Goal: Task Accomplishment & Management: Use online tool/utility

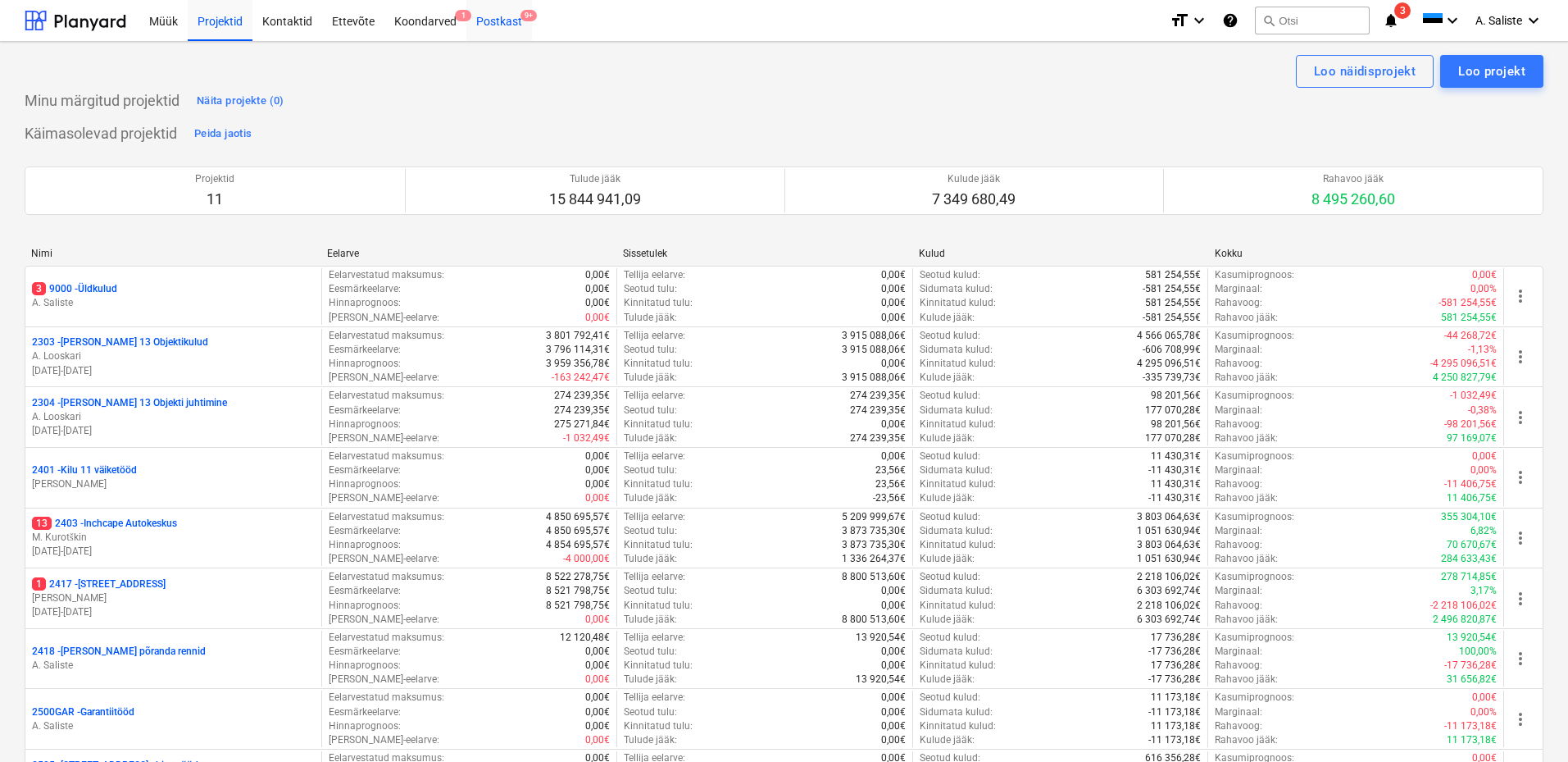
click at [478, 27] on div "Postkast 9+" at bounding box center [499, 20] width 65 height 42
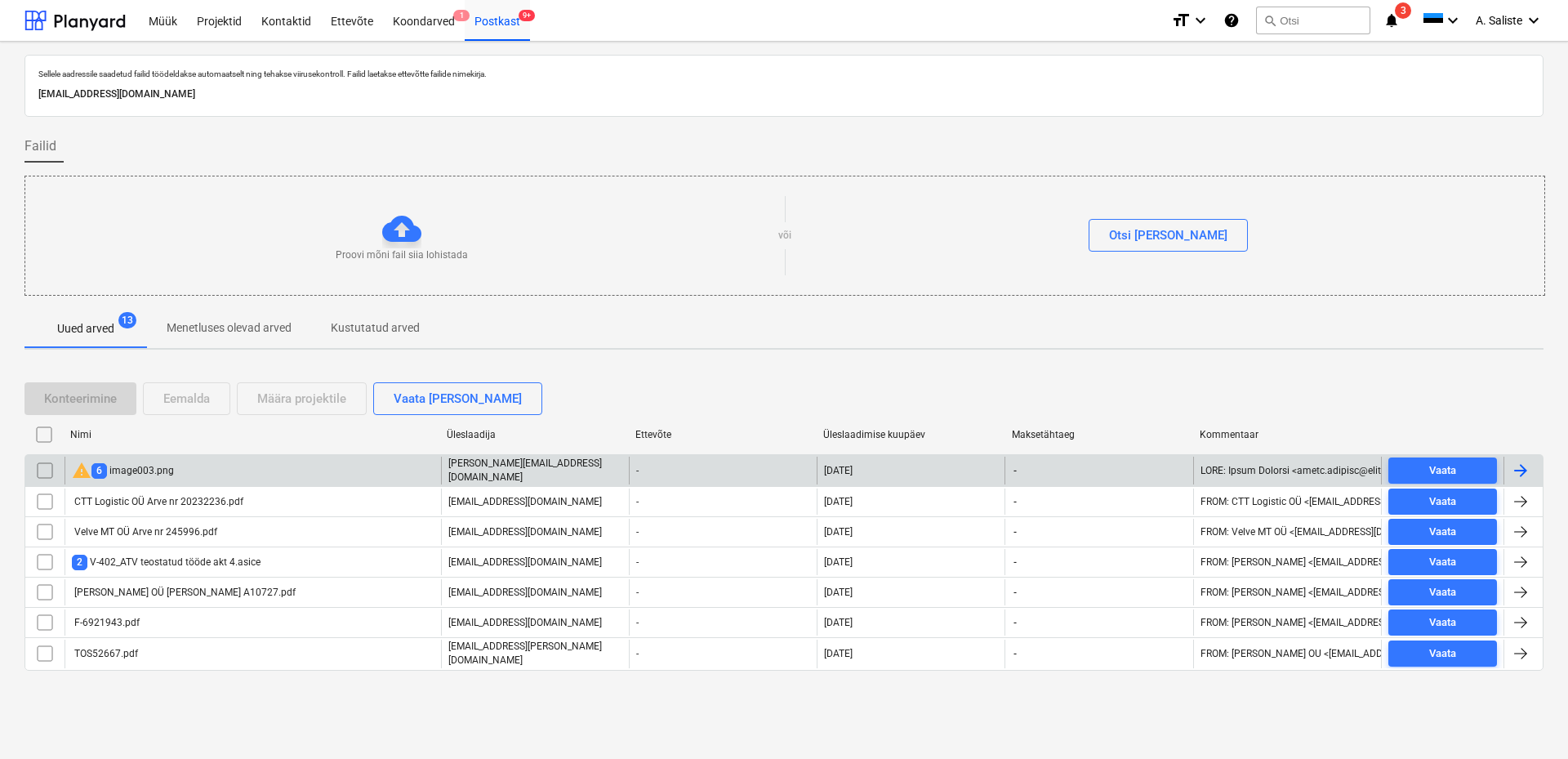
click at [241, 476] on div "warning 6 image003.png" at bounding box center [253, 470] width 377 height 28
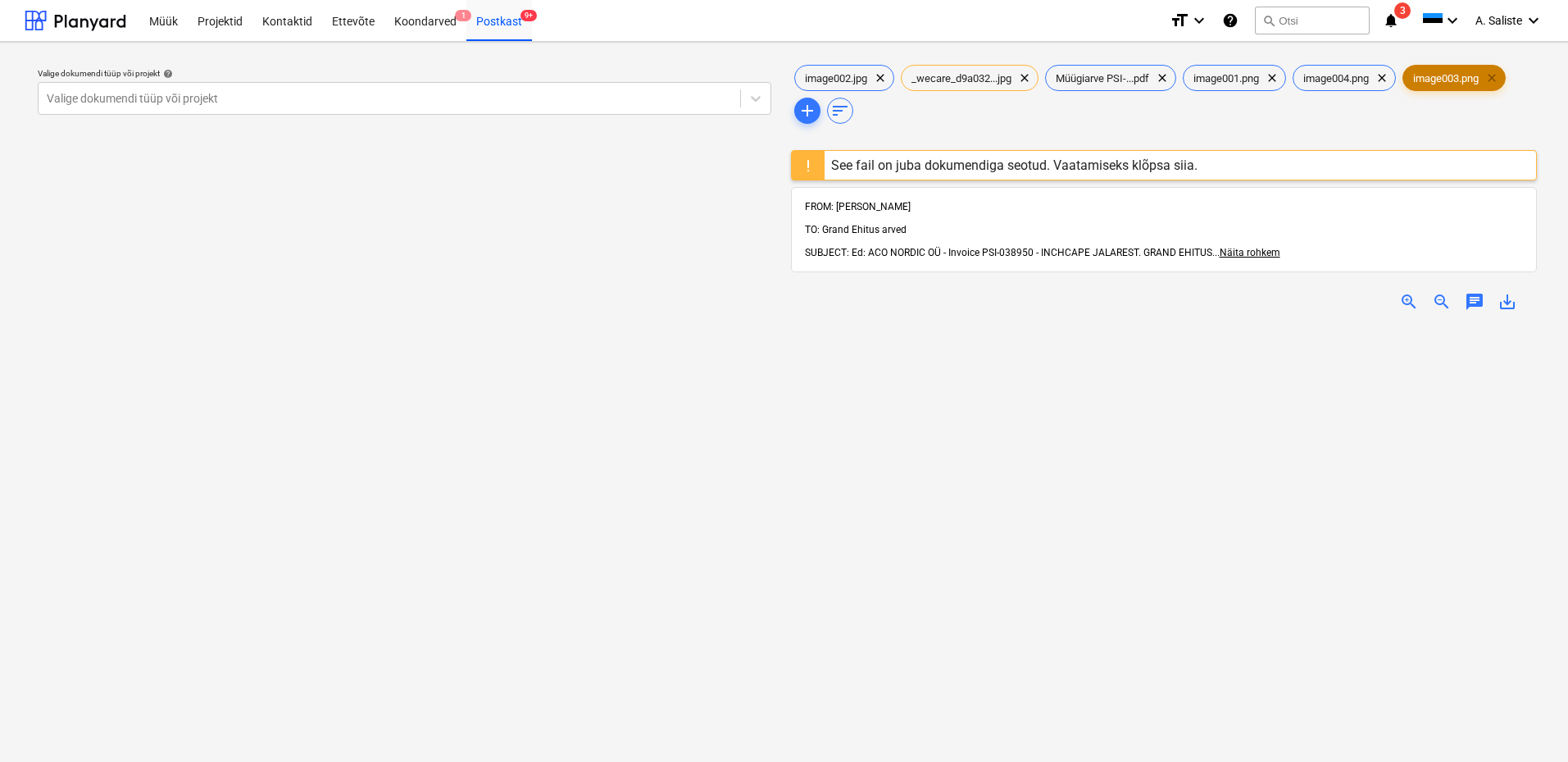
click at [1502, 78] on span "clear" at bounding box center [1491, 77] width 20 height 20
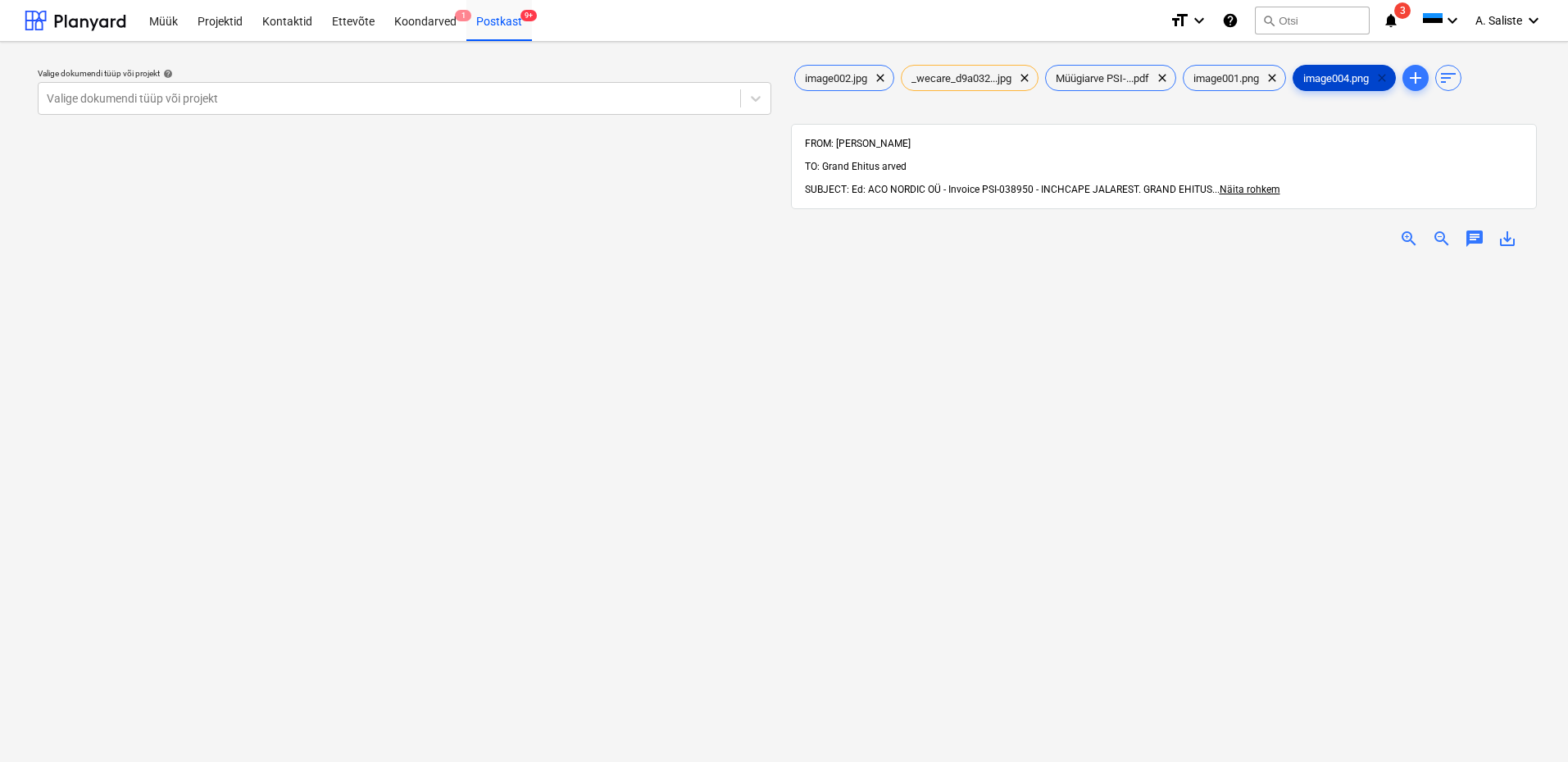
click at [1392, 73] on span "clear" at bounding box center [1381, 77] width 20 height 20
click at [1282, 76] on span "clear" at bounding box center [1271, 77] width 20 height 20
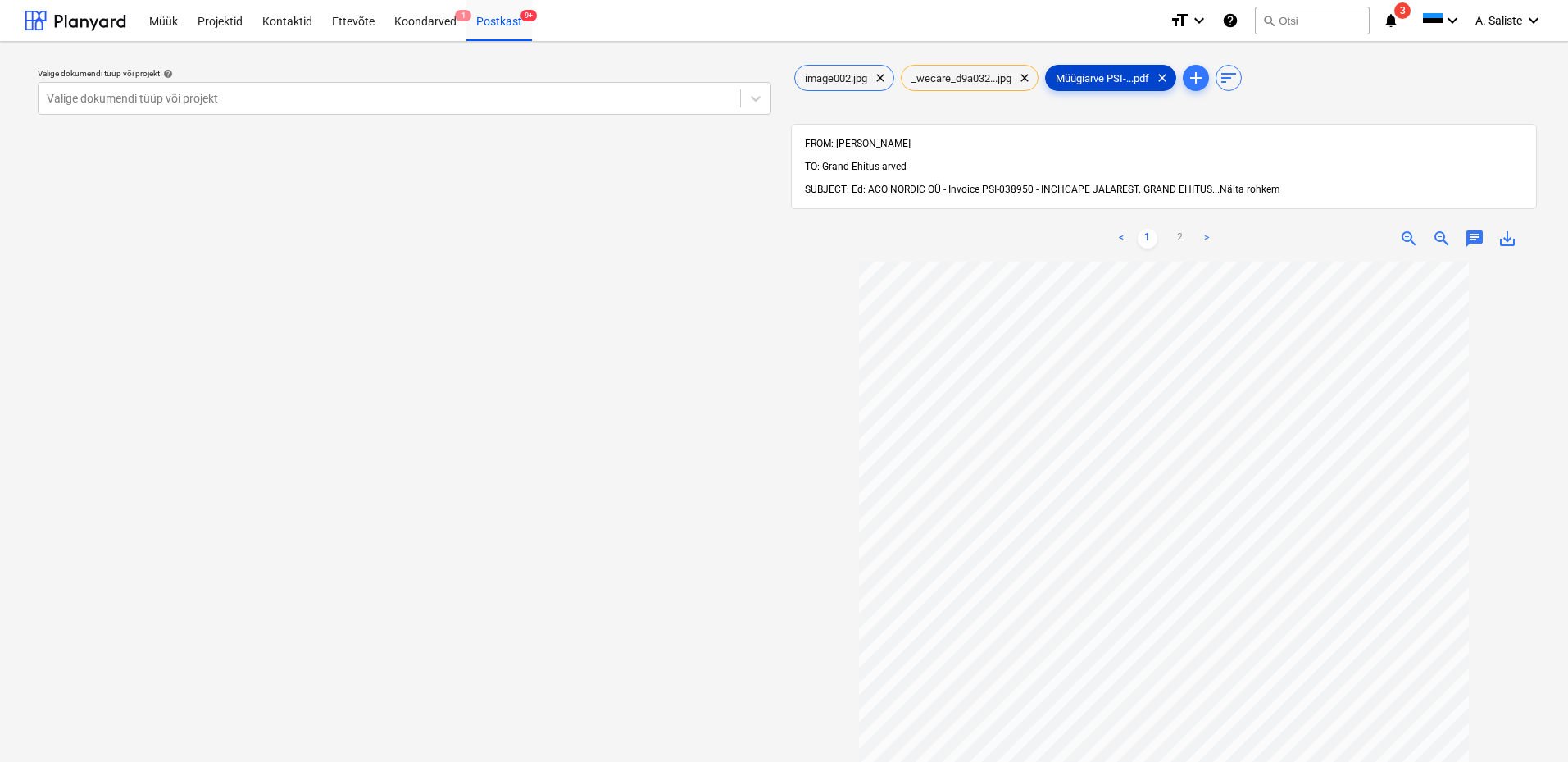
click at [1121, 79] on span "Müügiarve PSI-...pdf" at bounding box center [1102, 78] width 113 height 12
click at [1030, 78] on span "clear" at bounding box center [1024, 77] width 20 height 20
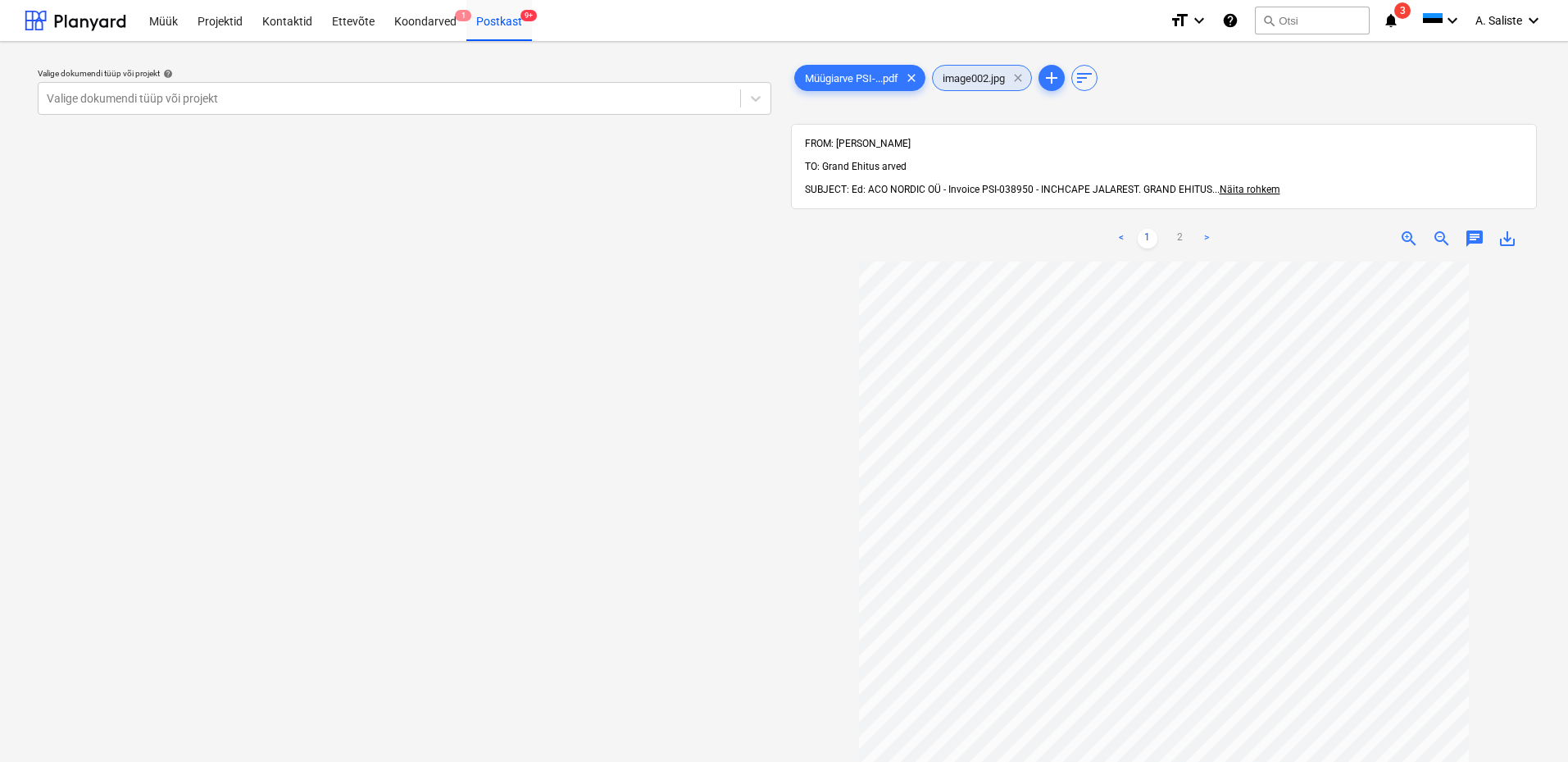
click at [1024, 79] on span "clear" at bounding box center [1018, 77] width 20 height 20
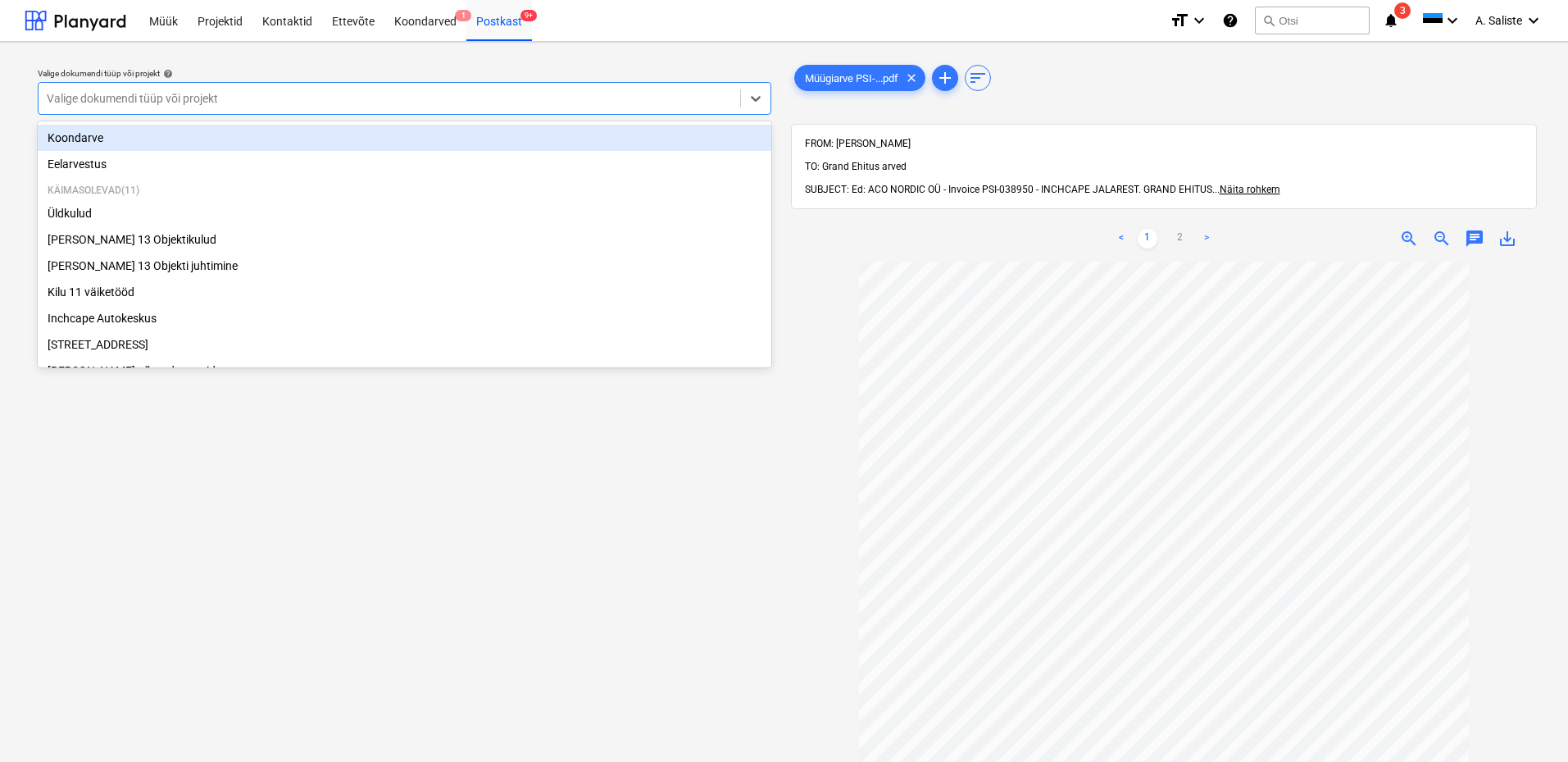
click at [598, 91] on div at bounding box center [389, 98] width 685 height 16
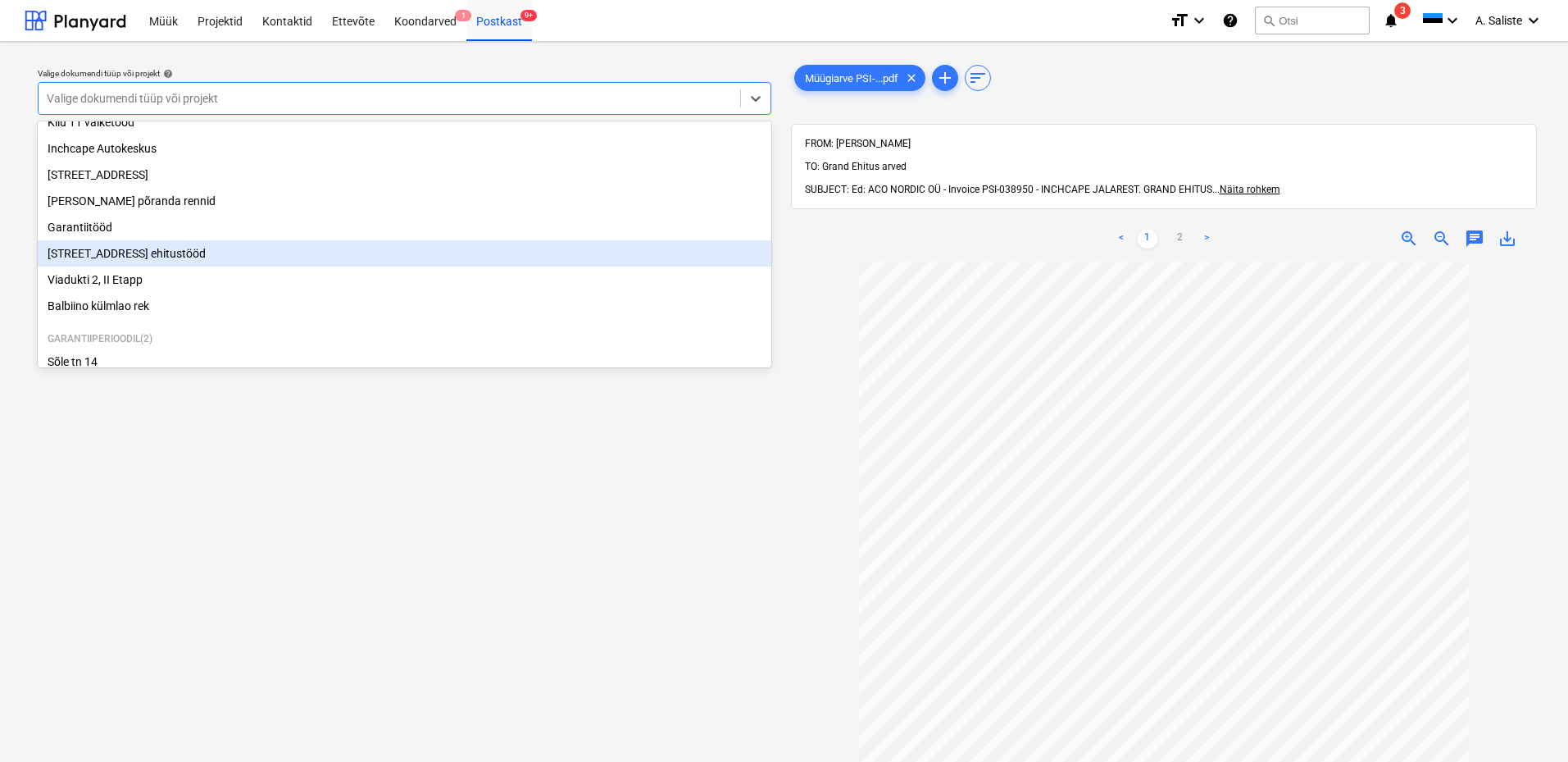
scroll to position [143, 0]
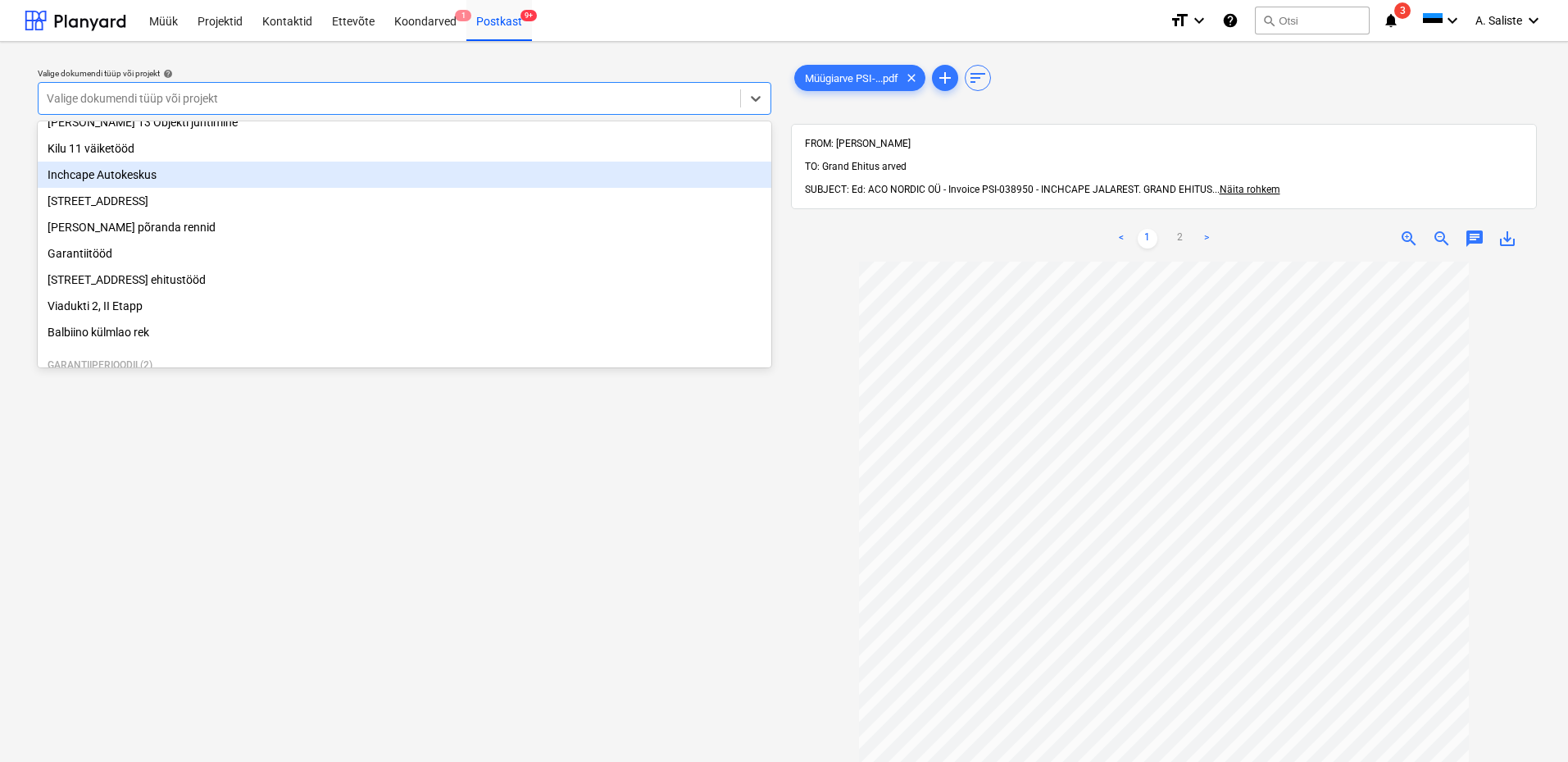
click at [137, 175] on div "Inchcape Autokeskus" at bounding box center [404, 174] width 734 height 26
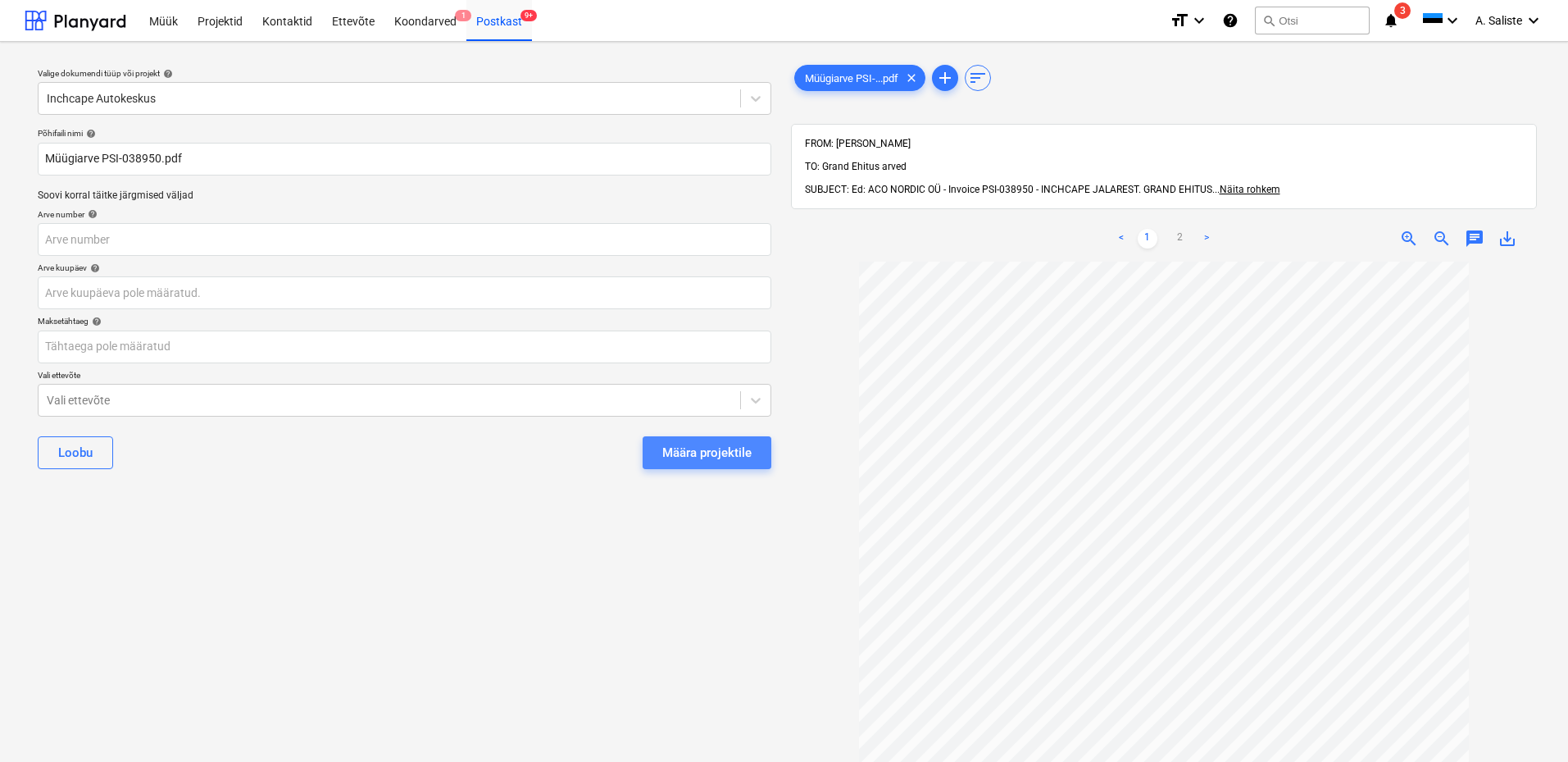
click at [690, 442] on div "Määra projektile" at bounding box center [706, 452] width 89 height 21
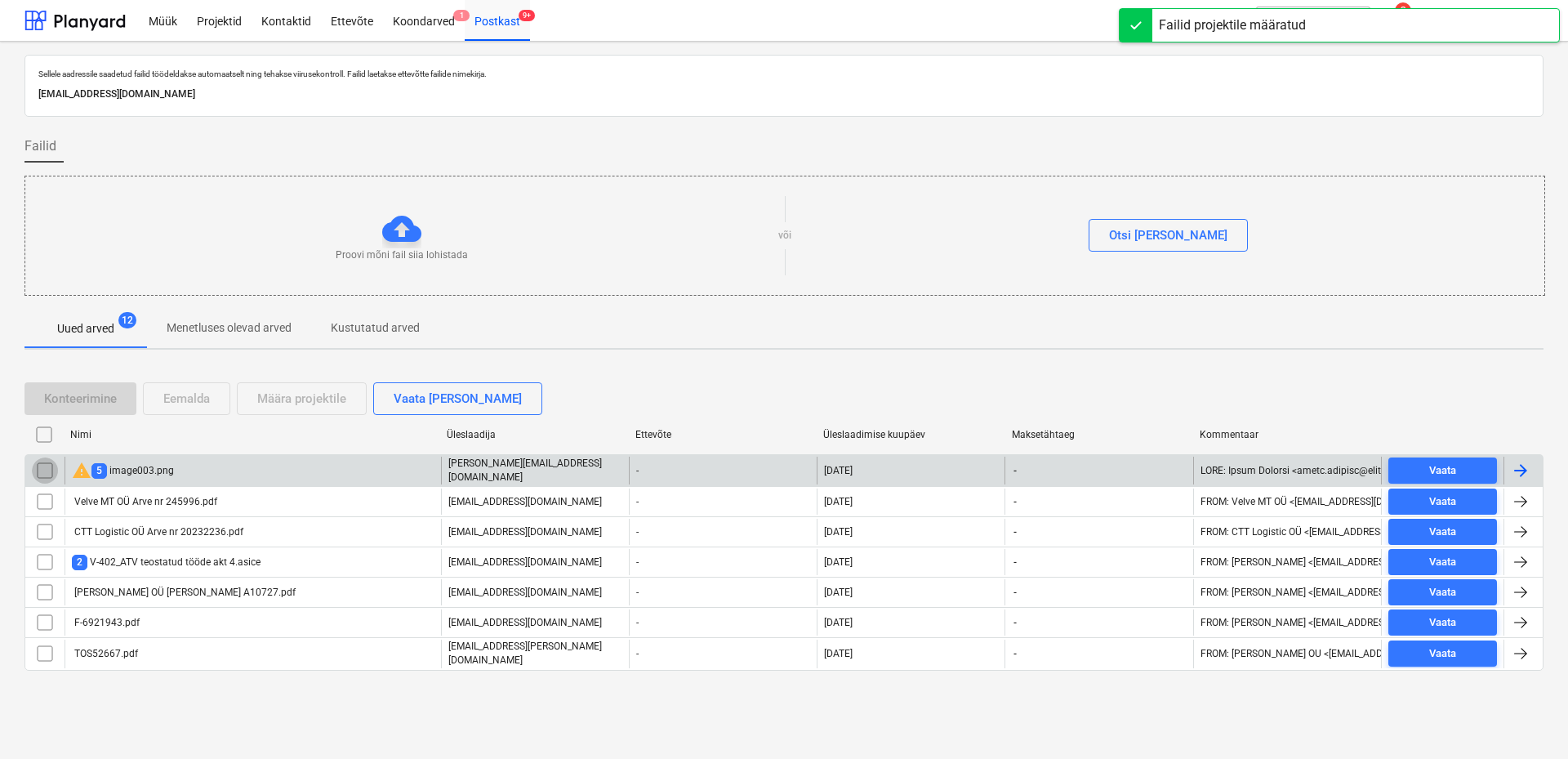
click at [52, 467] on input "checkbox" at bounding box center [45, 470] width 26 height 26
click at [186, 401] on div "Eemalda" at bounding box center [186, 398] width 46 height 21
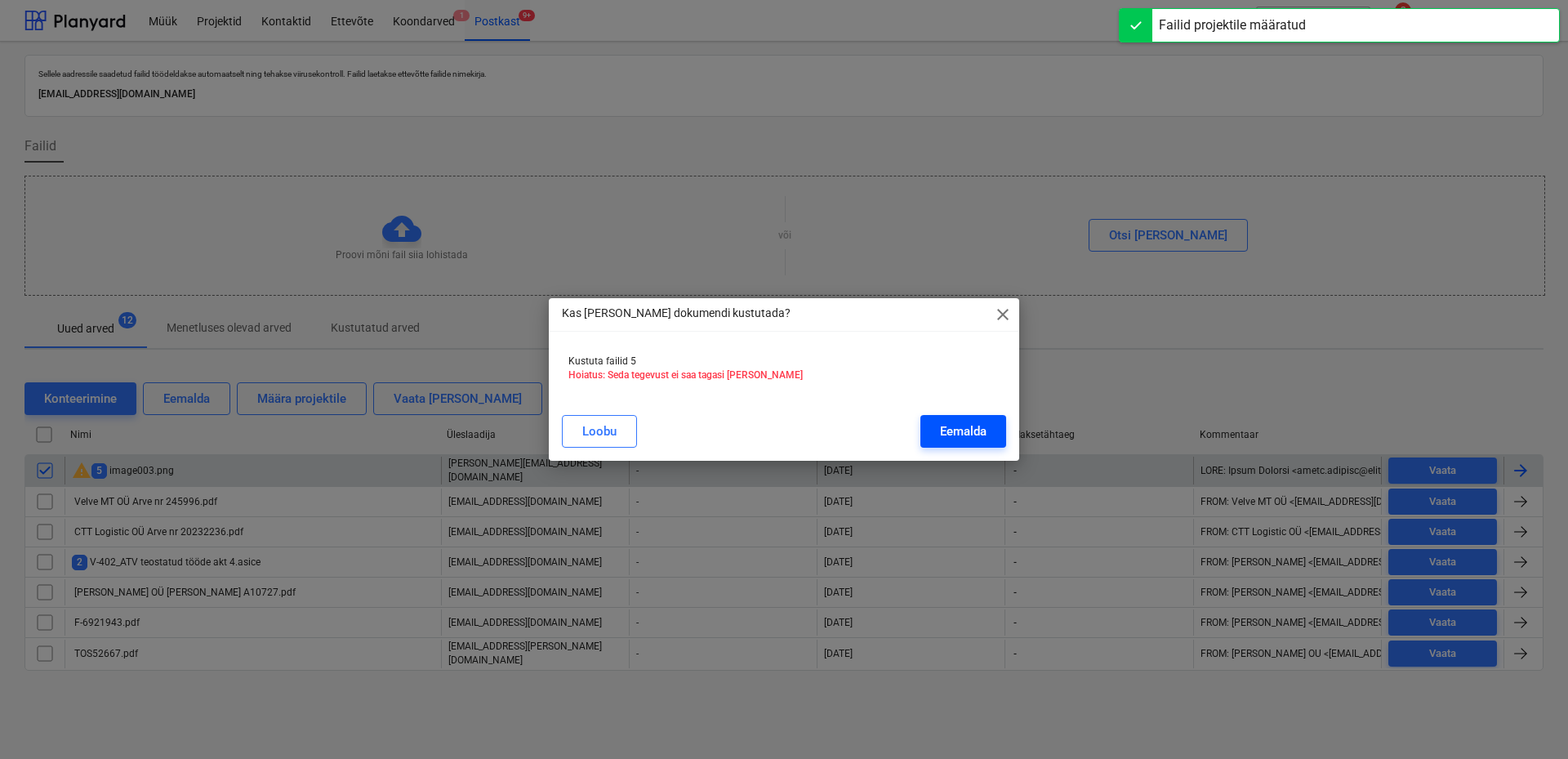
click at [961, 439] on div "Eemalda" at bounding box center [962, 431] width 46 height 21
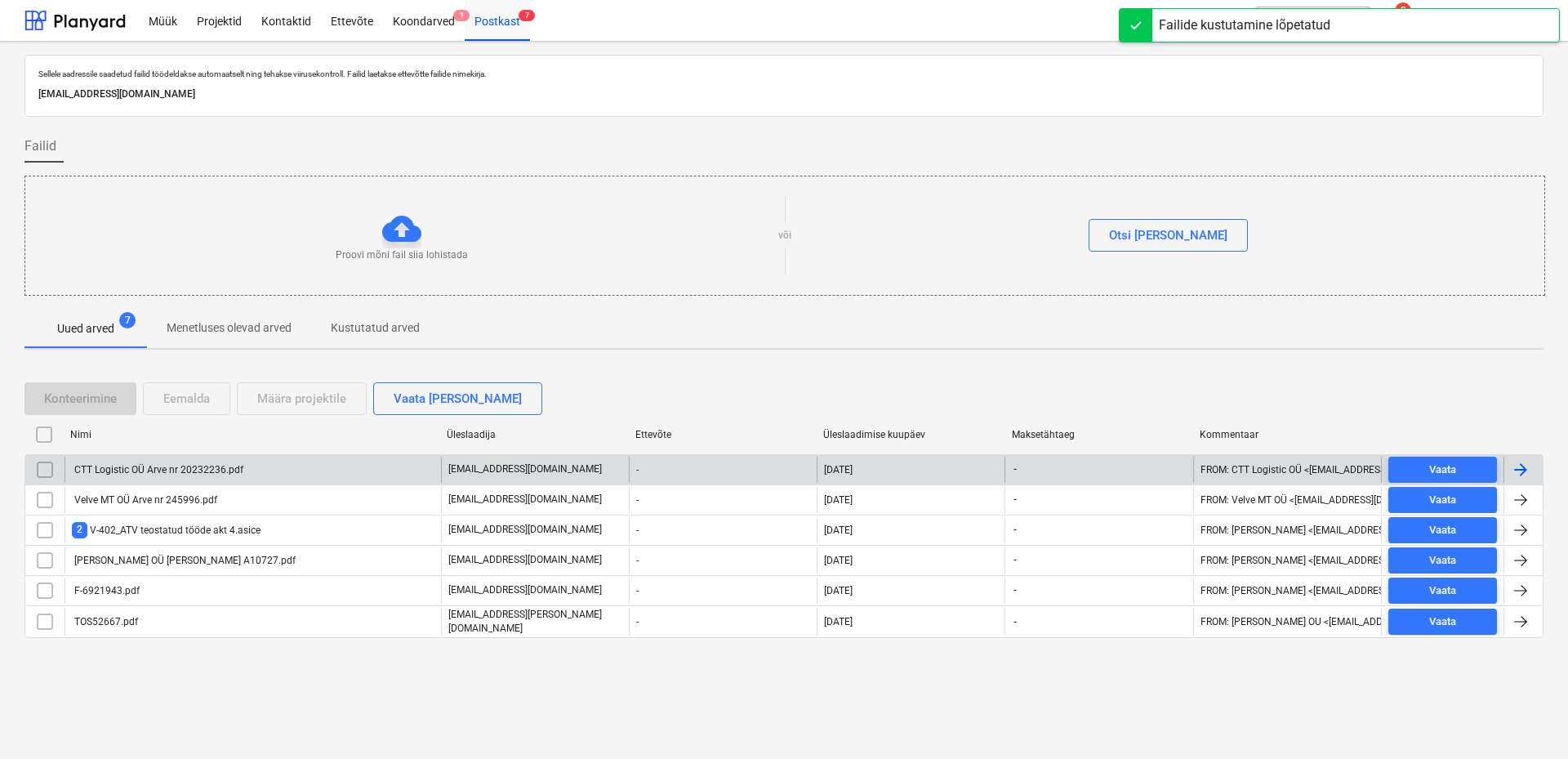
click at [120, 474] on div "CTT Logistic OÜ Arve nr 20232236.pdf" at bounding box center [157, 470] width 172 height 12
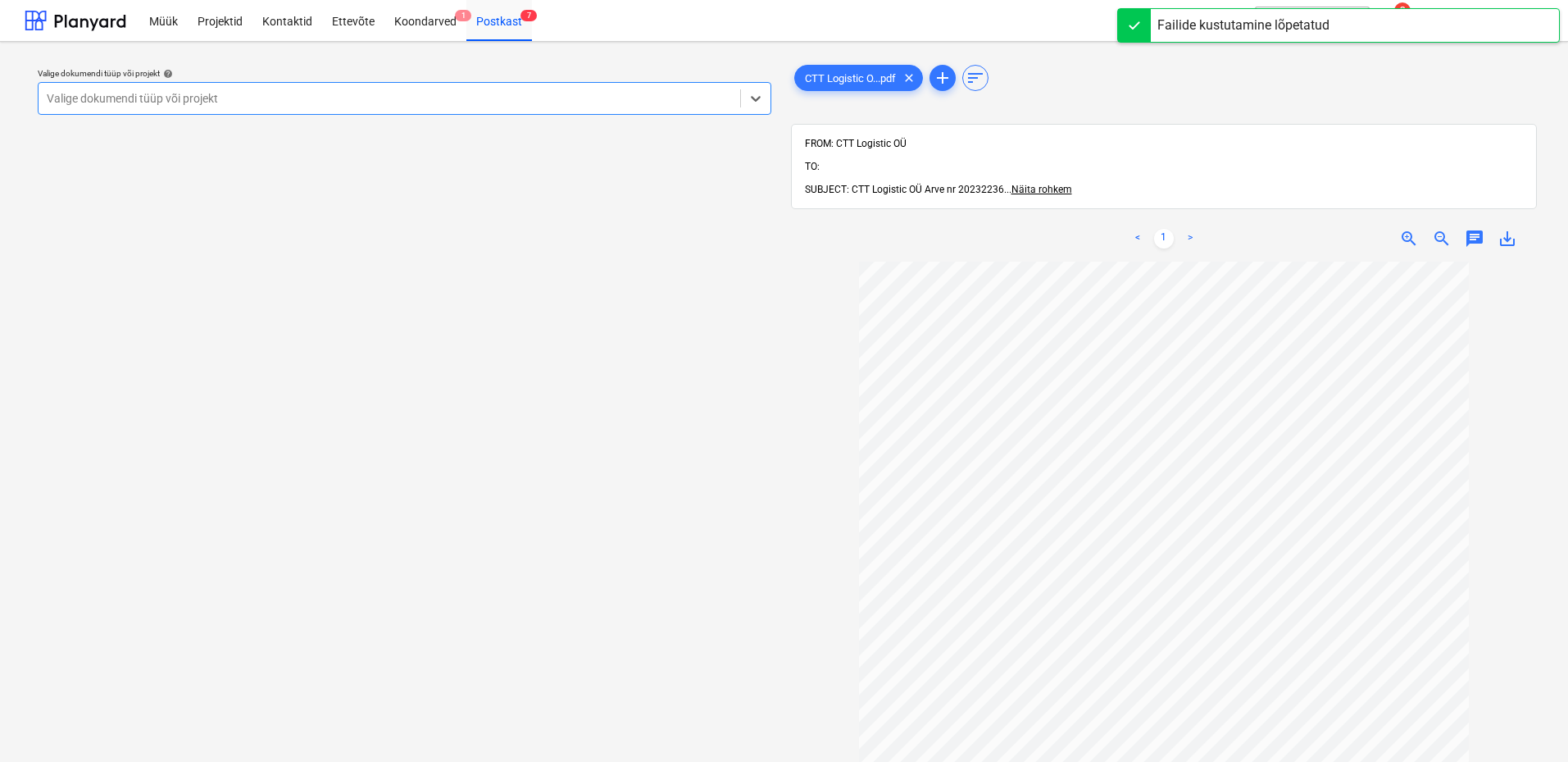
click at [689, 92] on div at bounding box center [389, 98] width 685 height 16
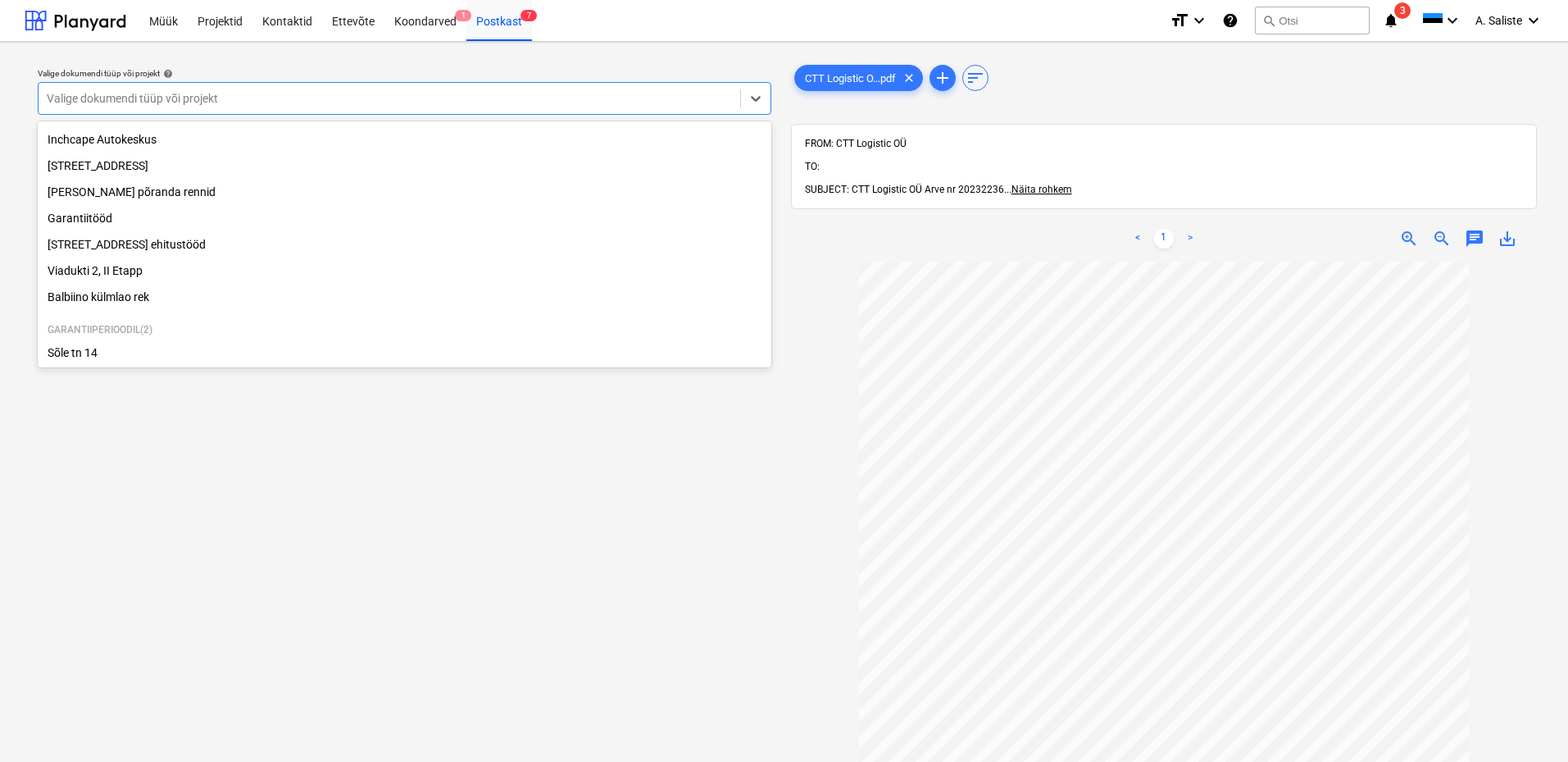
scroll to position [226, 0]
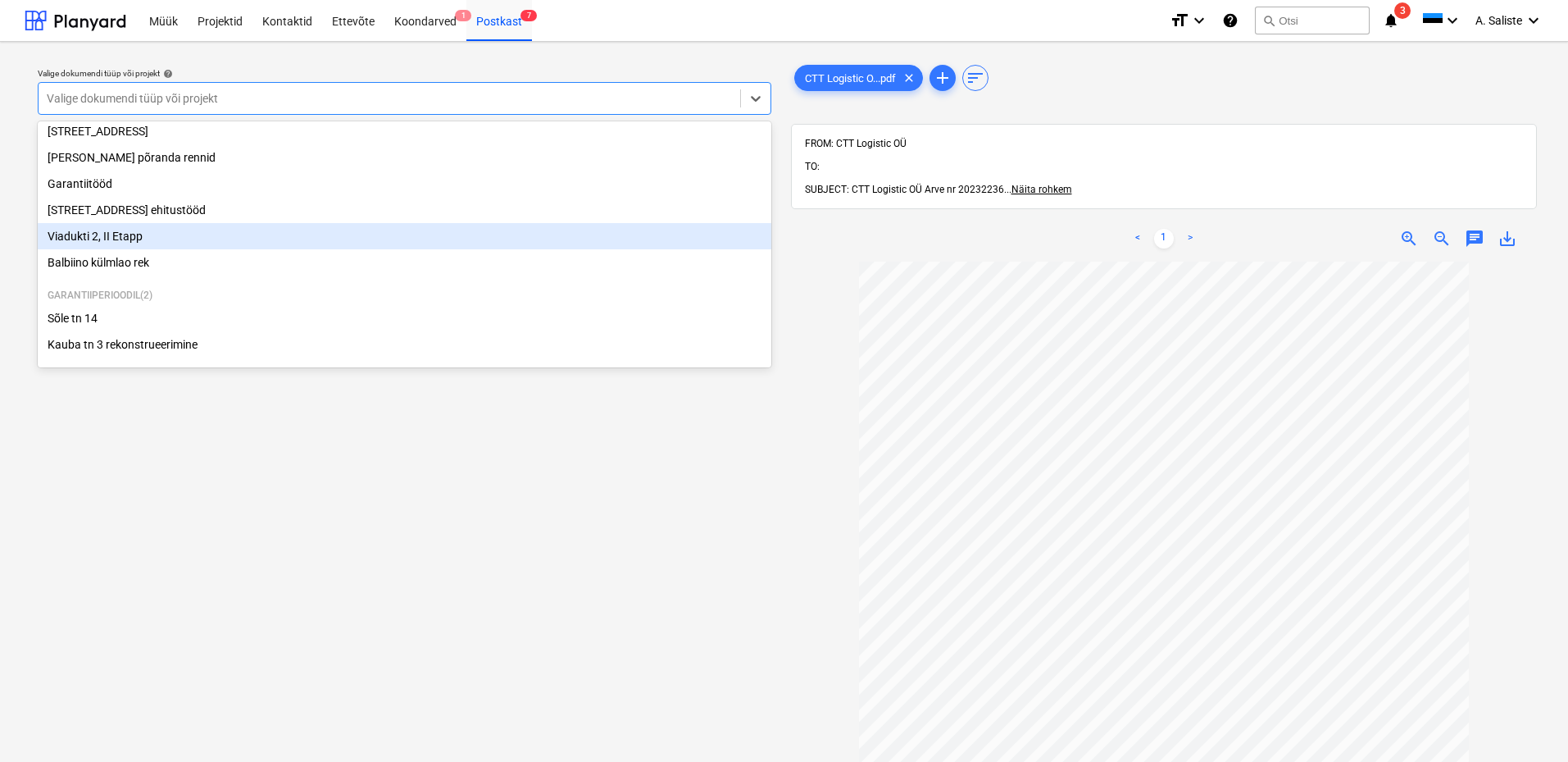
click at [129, 229] on div "Viadukti 2, II Etapp" at bounding box center [404, 236] width 734 height 26
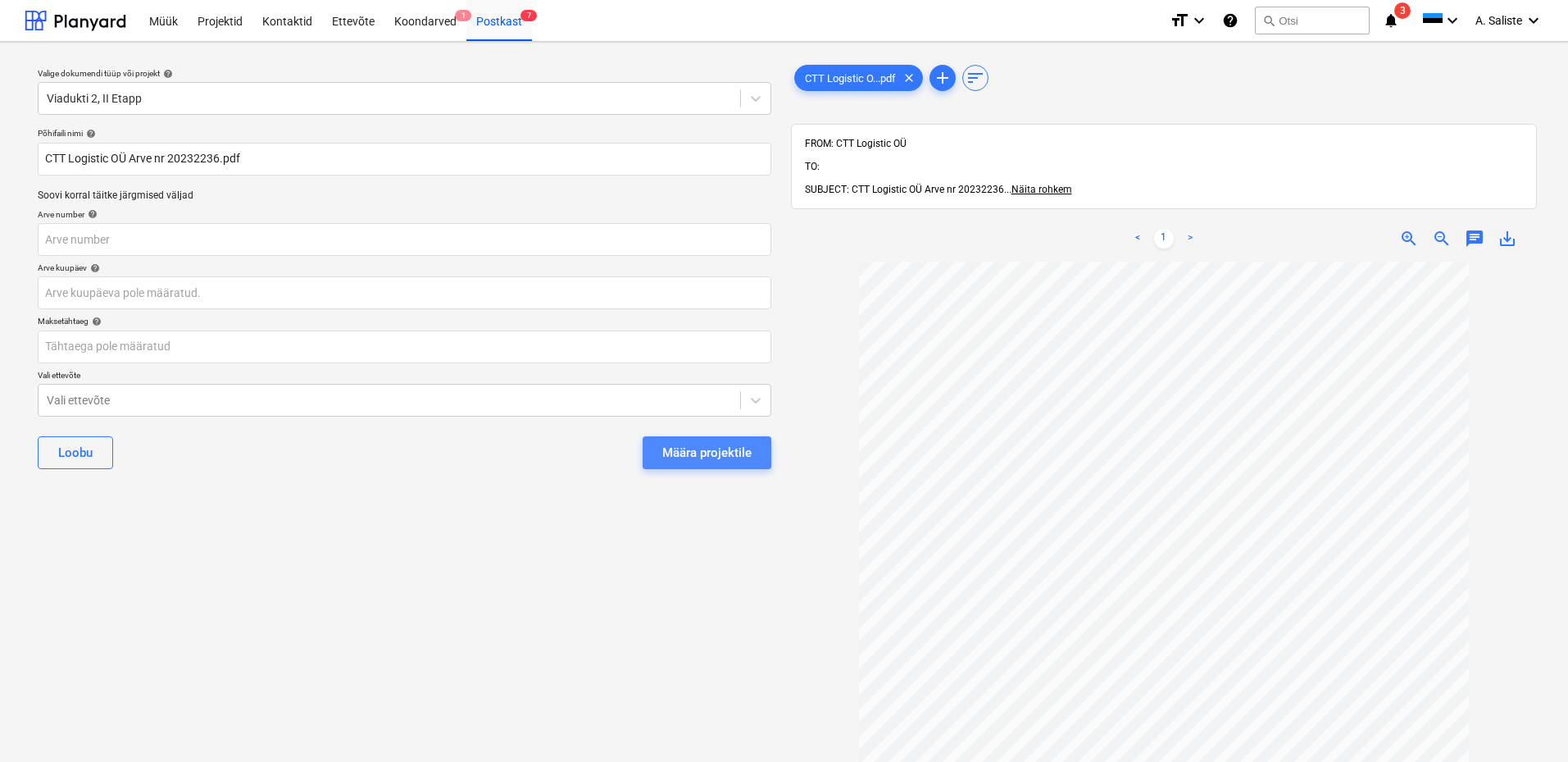
click at [677, 455] on div "Määra projektile" at bounding box center [706, 452] width 89 height 21
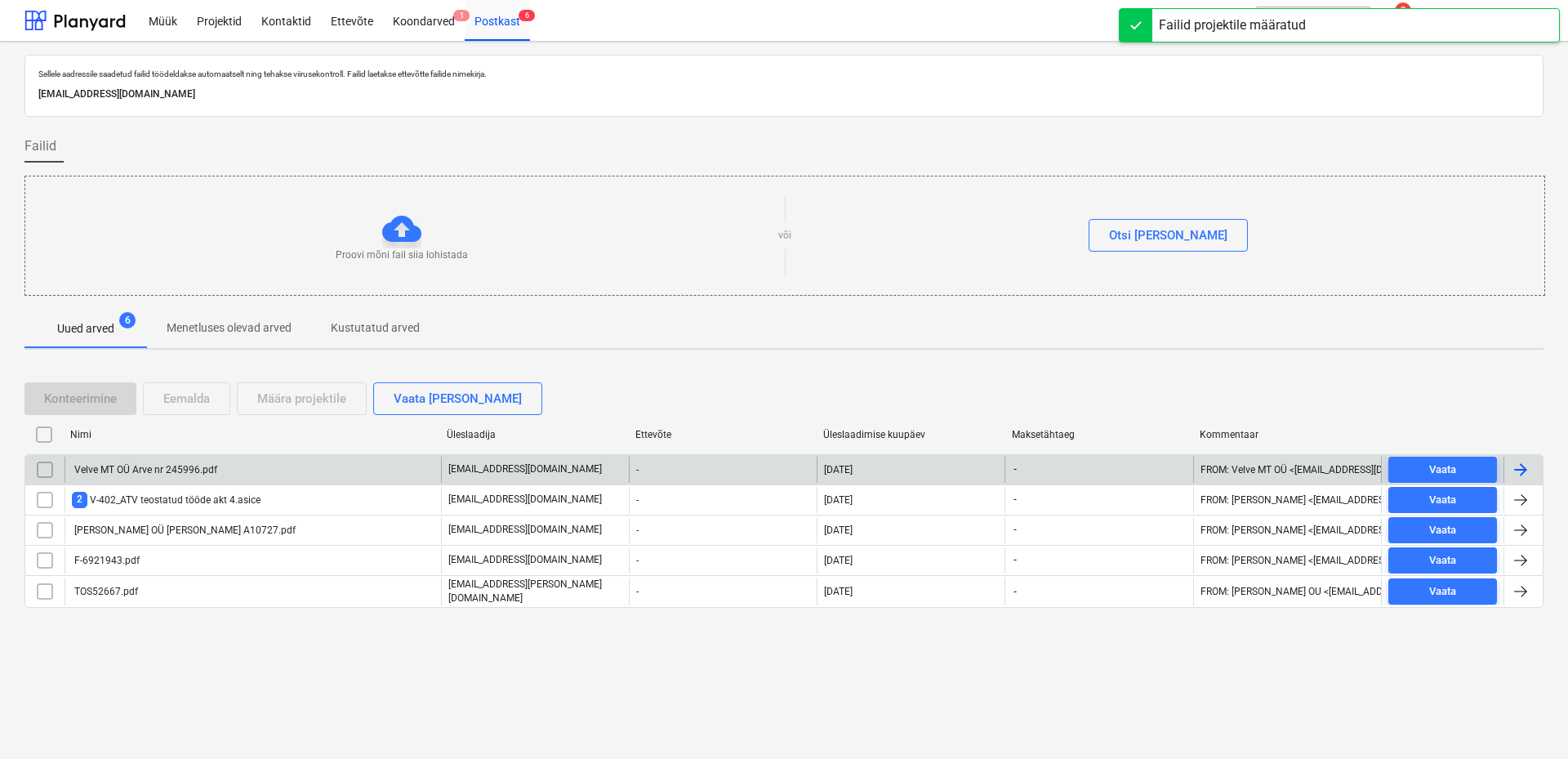
click at [161, 472] on div "Velve MT OÜ Arve nr 245996.pdf" at bounding box center [144, 470] width 145 height 12
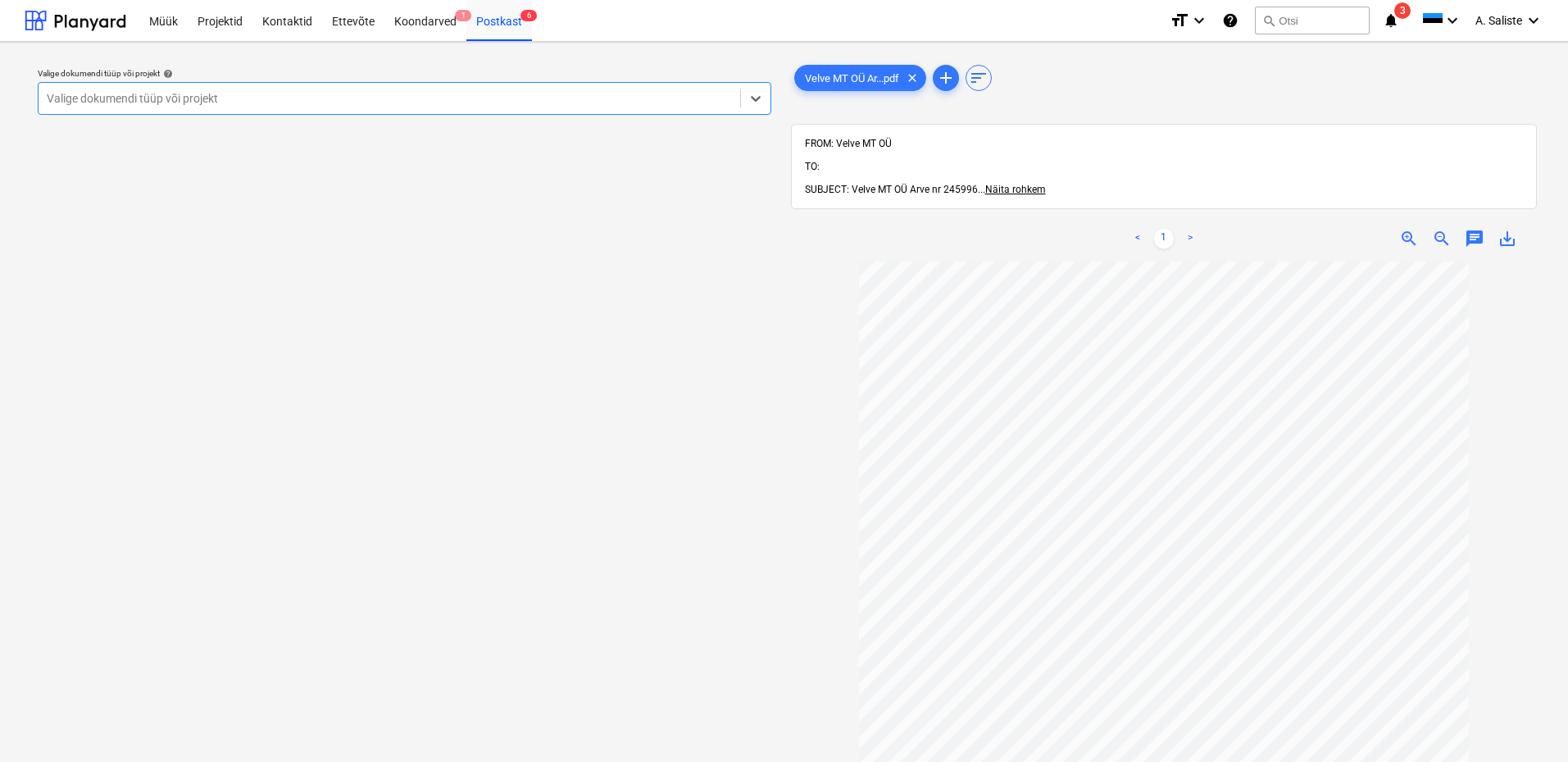
drag, startPoint x: 599, startPoint y: 98, endPoint x: 527, endPoint y: 120, distance: 75.3
click at [583, 99] on div at bounding box center [389, 98] width 685 height 16
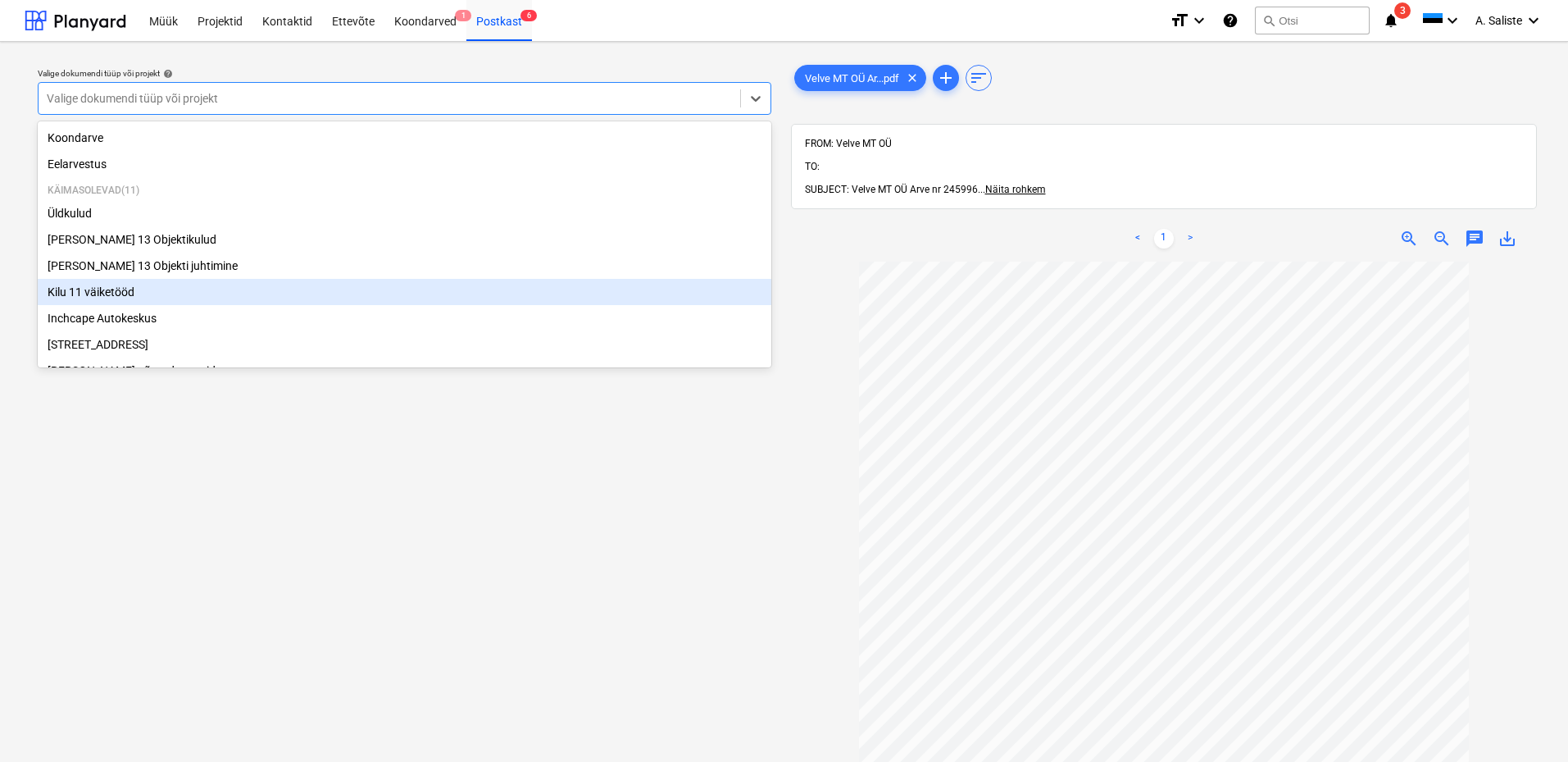
scroll to position [226, 0]
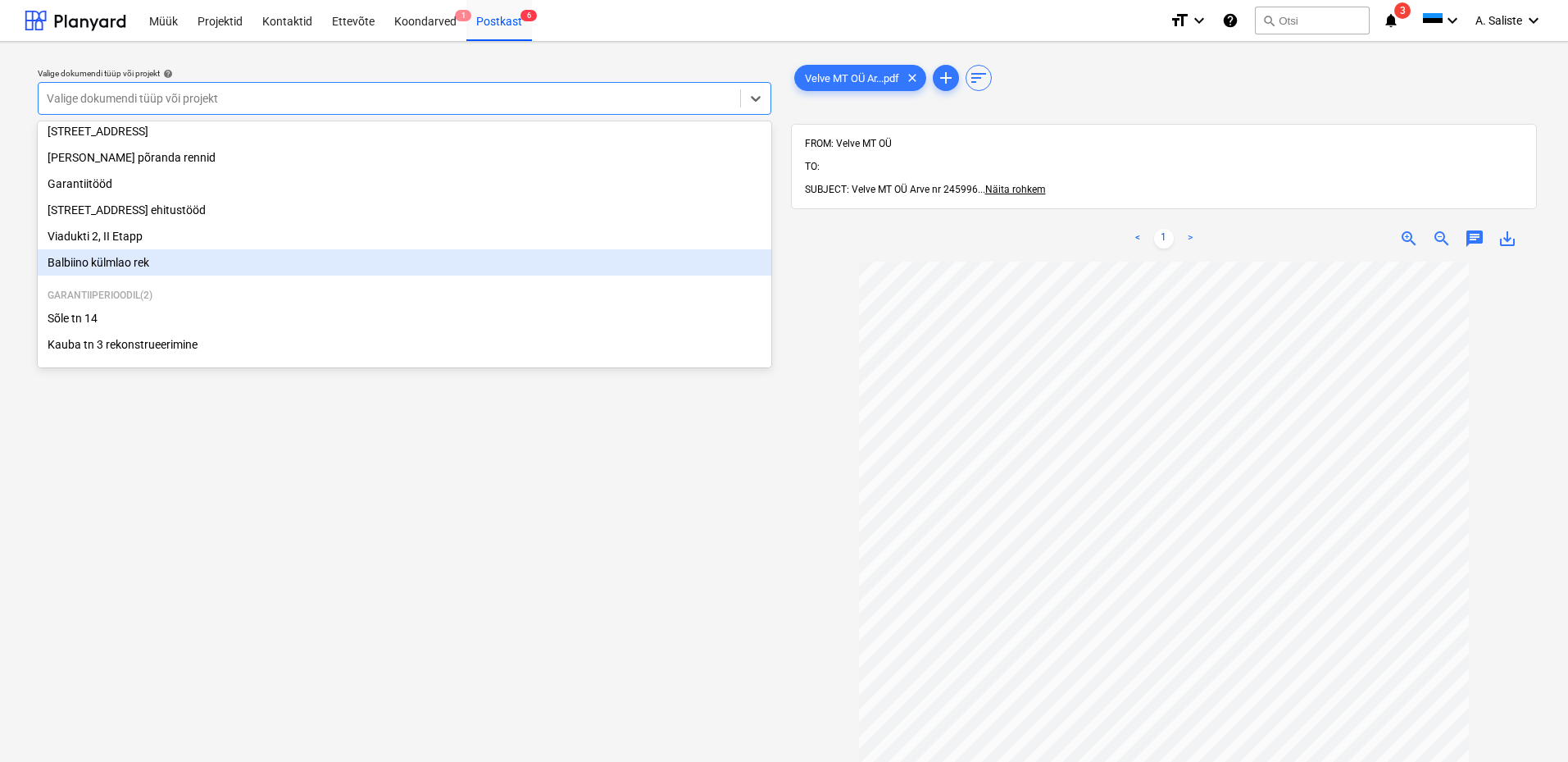
click at [103, 257] on div "Balbiino külmlao rek" at bounding box center [404, 262] width 734 height 26
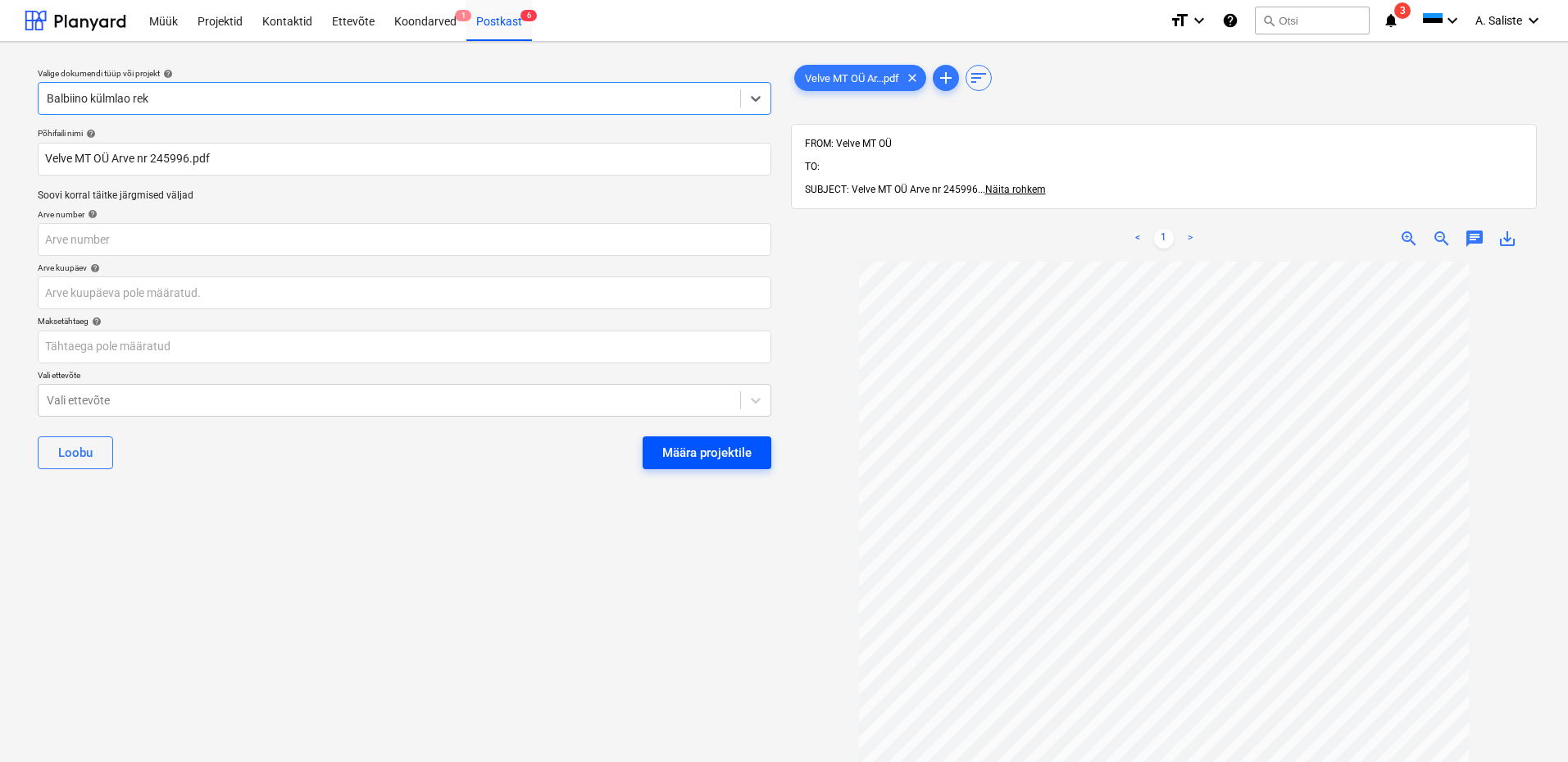
click at [708, 451] on div "Määra projektile" at bounding box center [706, 452] width 89 height 21
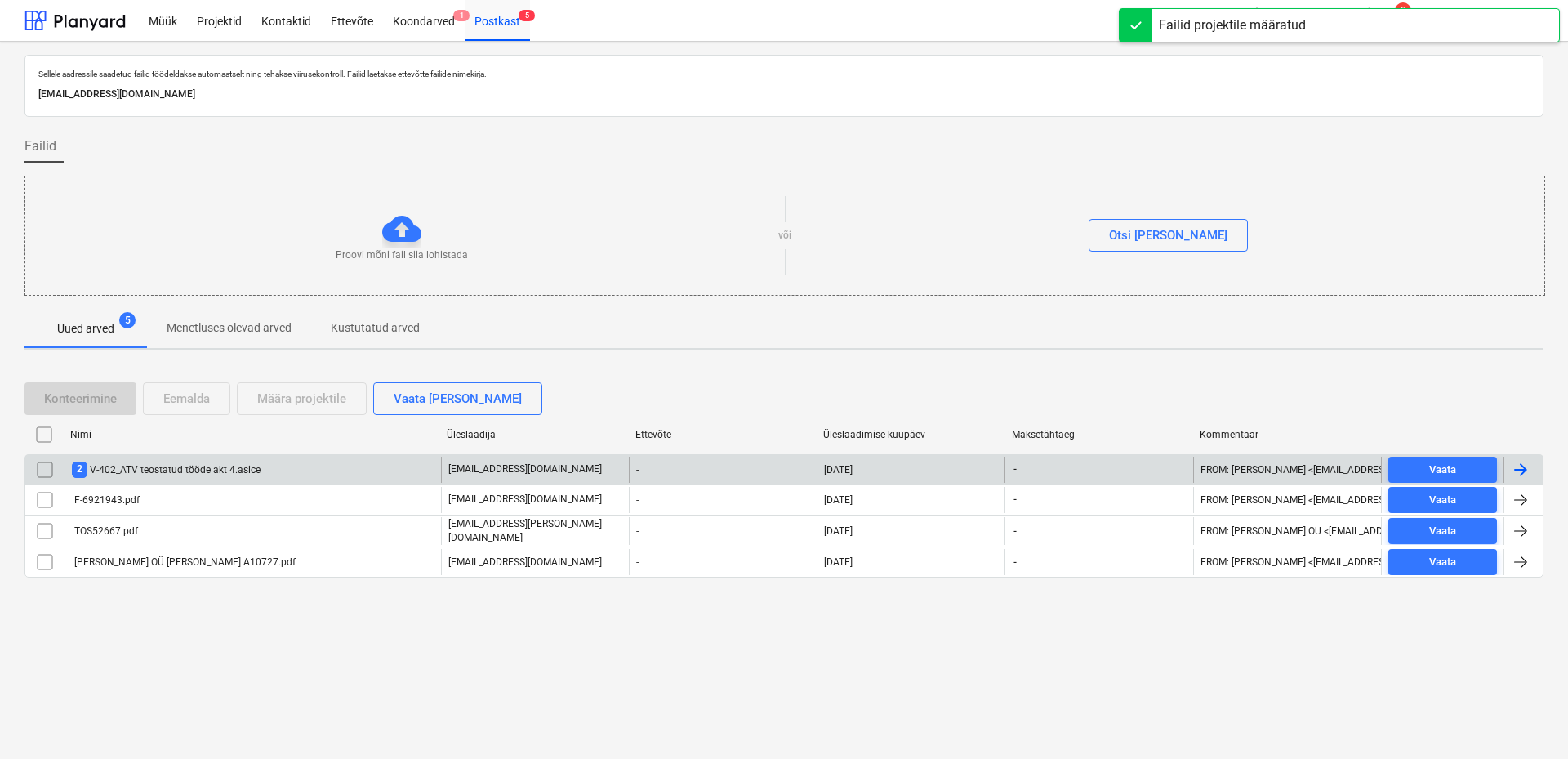
click at [173, 469] on div "2 V-402_ATV teostatud tööde akt 4.asice" at bounding box center [166, 469] width 188 height 15
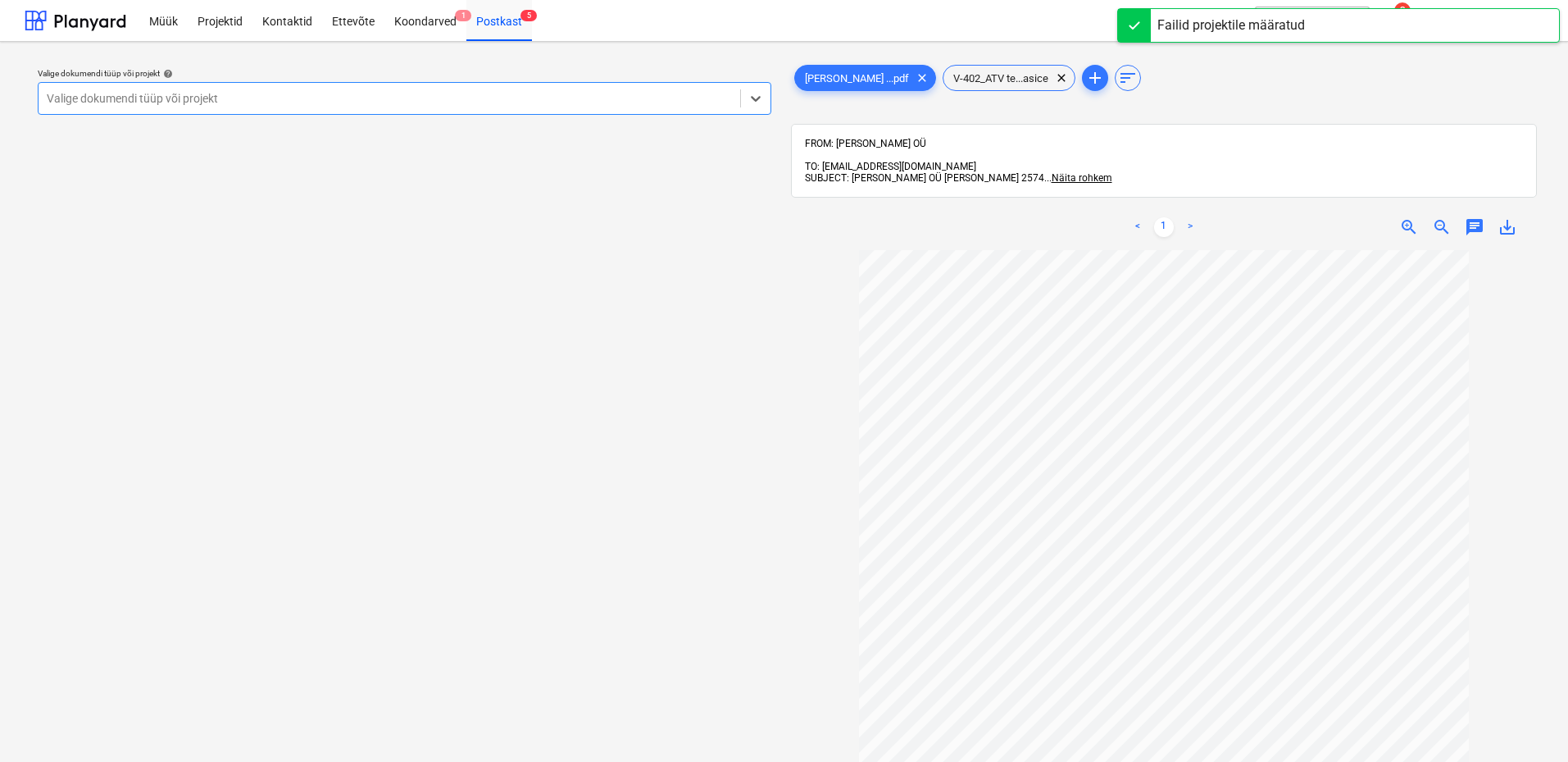
click at [642, 104] on div at bounding box center [389, 98] width 685 height 16
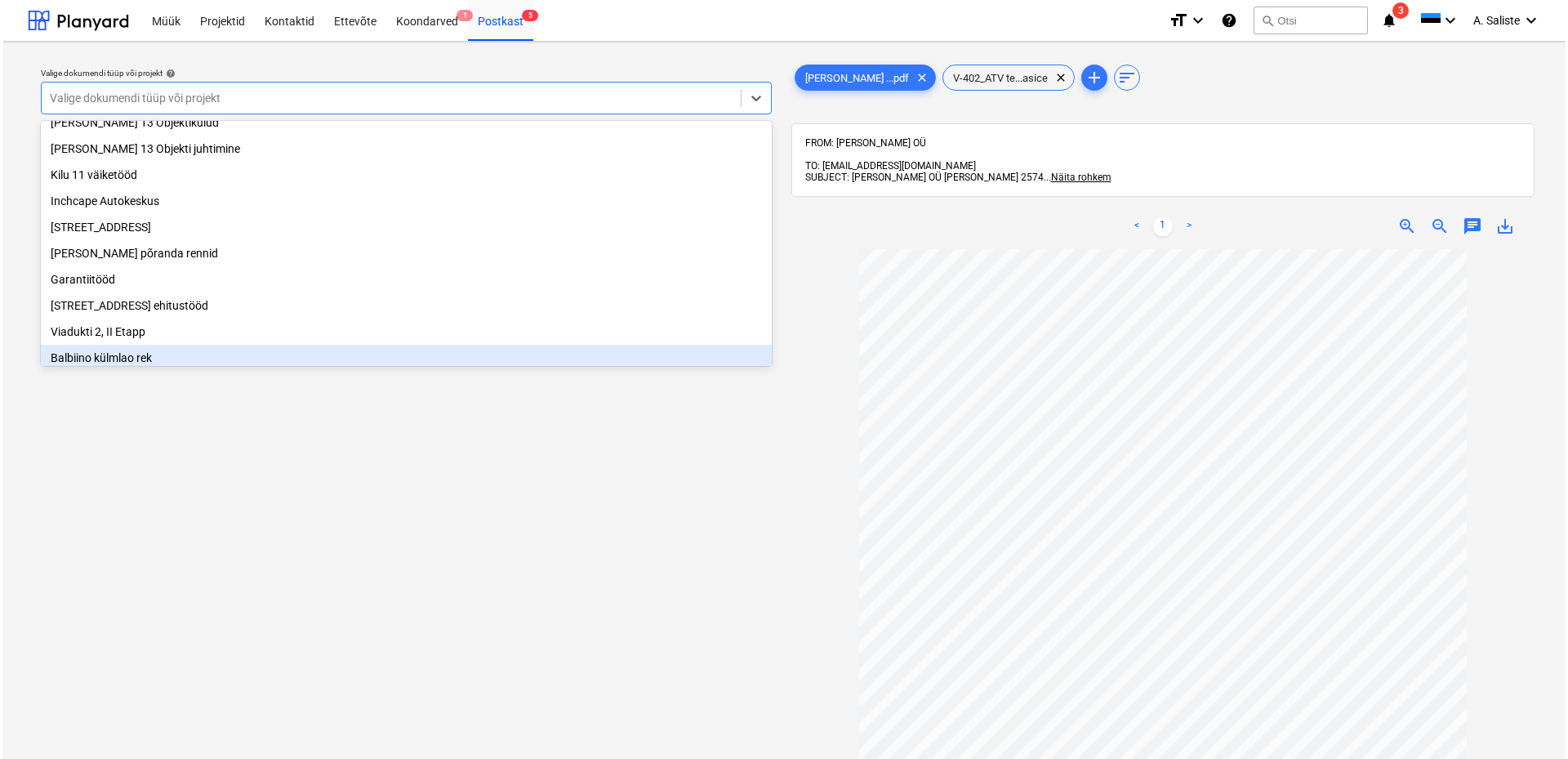
scroll to position [225, 0]
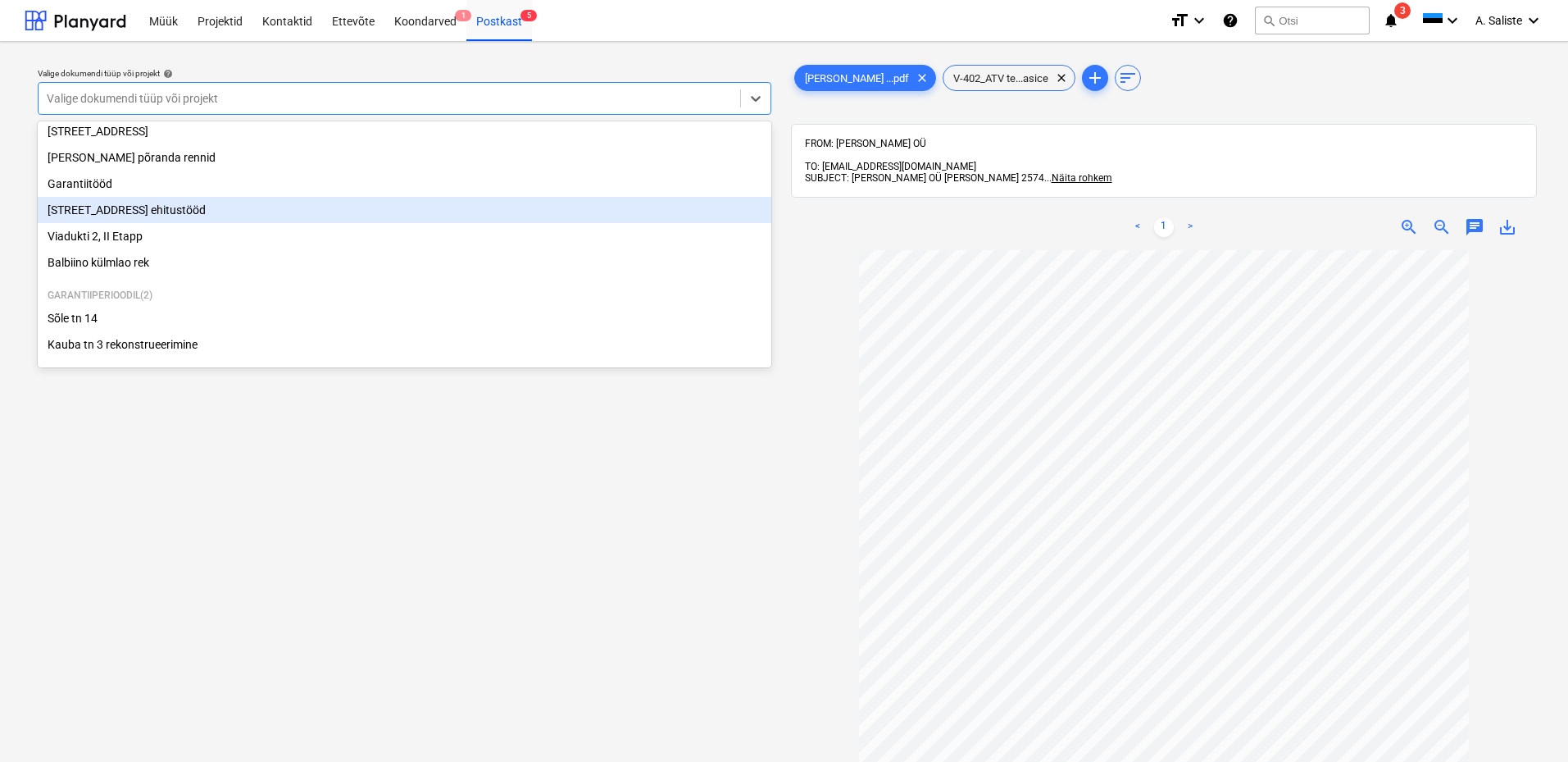
click at [141, 211] on div "[STREET_ADDRESS] ehitustööd" at bounding box center [404, 210] width 734 height 26
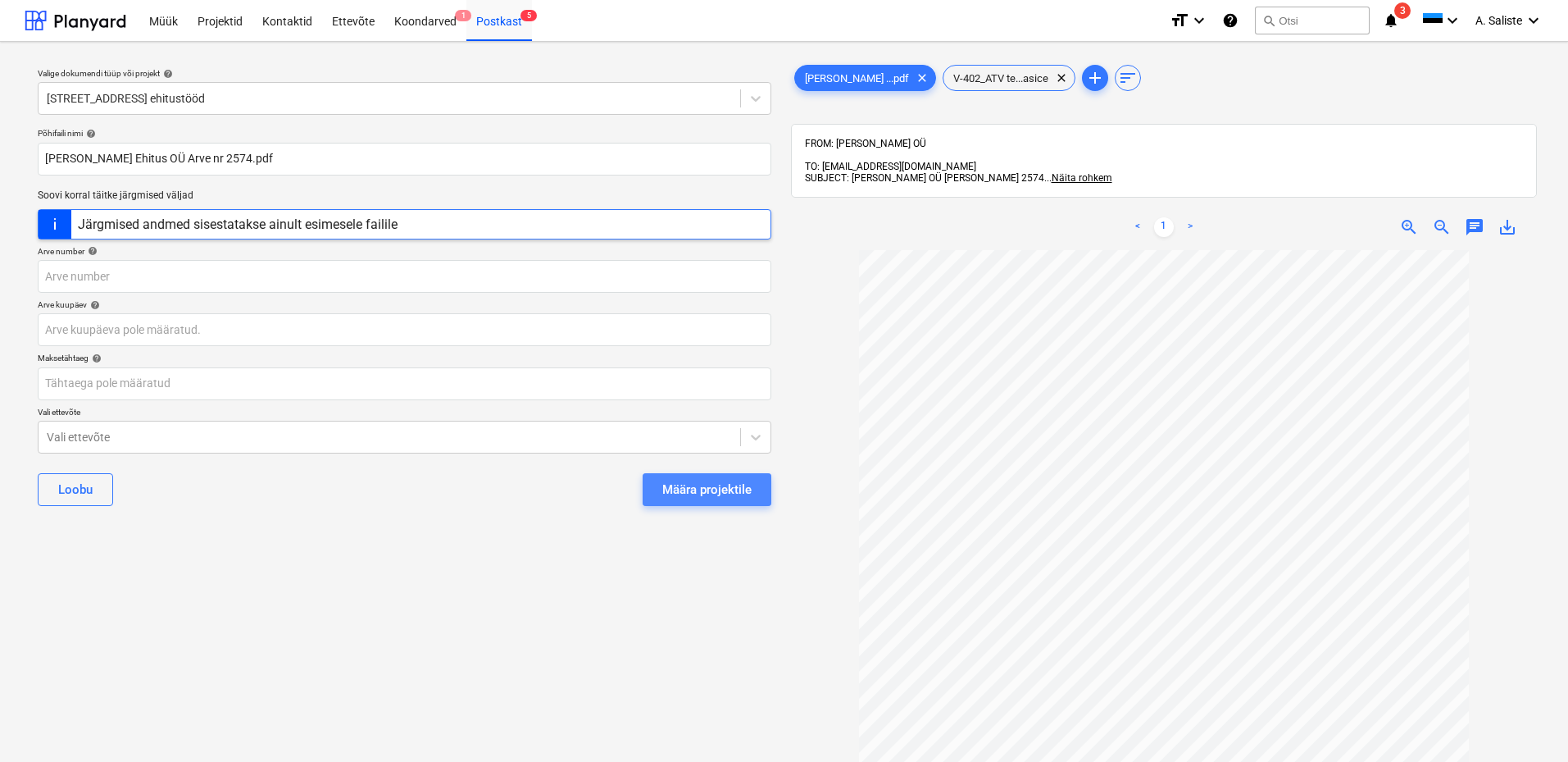
click at [695, 483] on div "Määra projektile" at bounding box center [706, 489] width 89 height 21
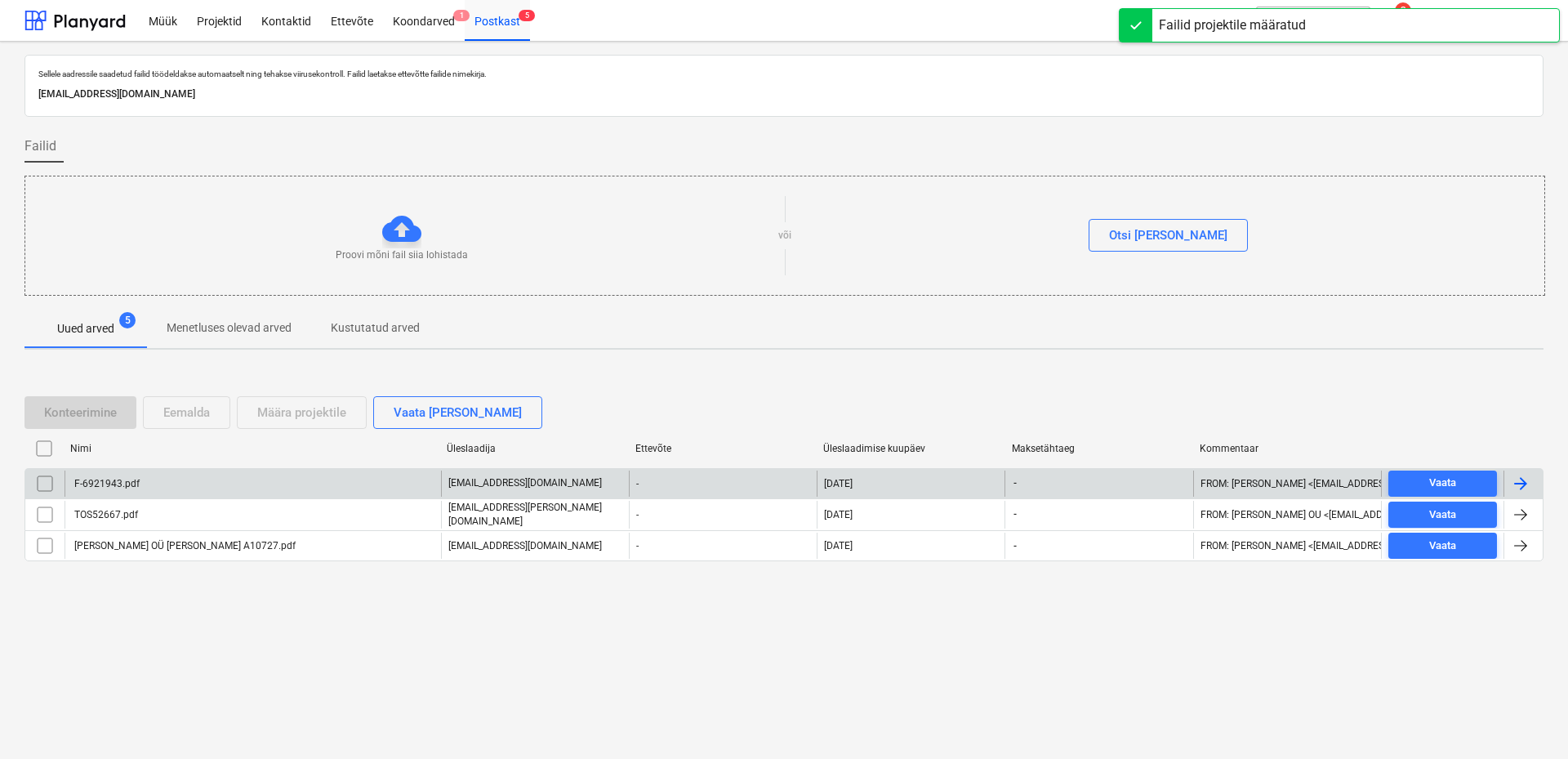
click at [149, 490] on div "F-6921943.pdf" at bounding box center [253, 483] width 377 height 26
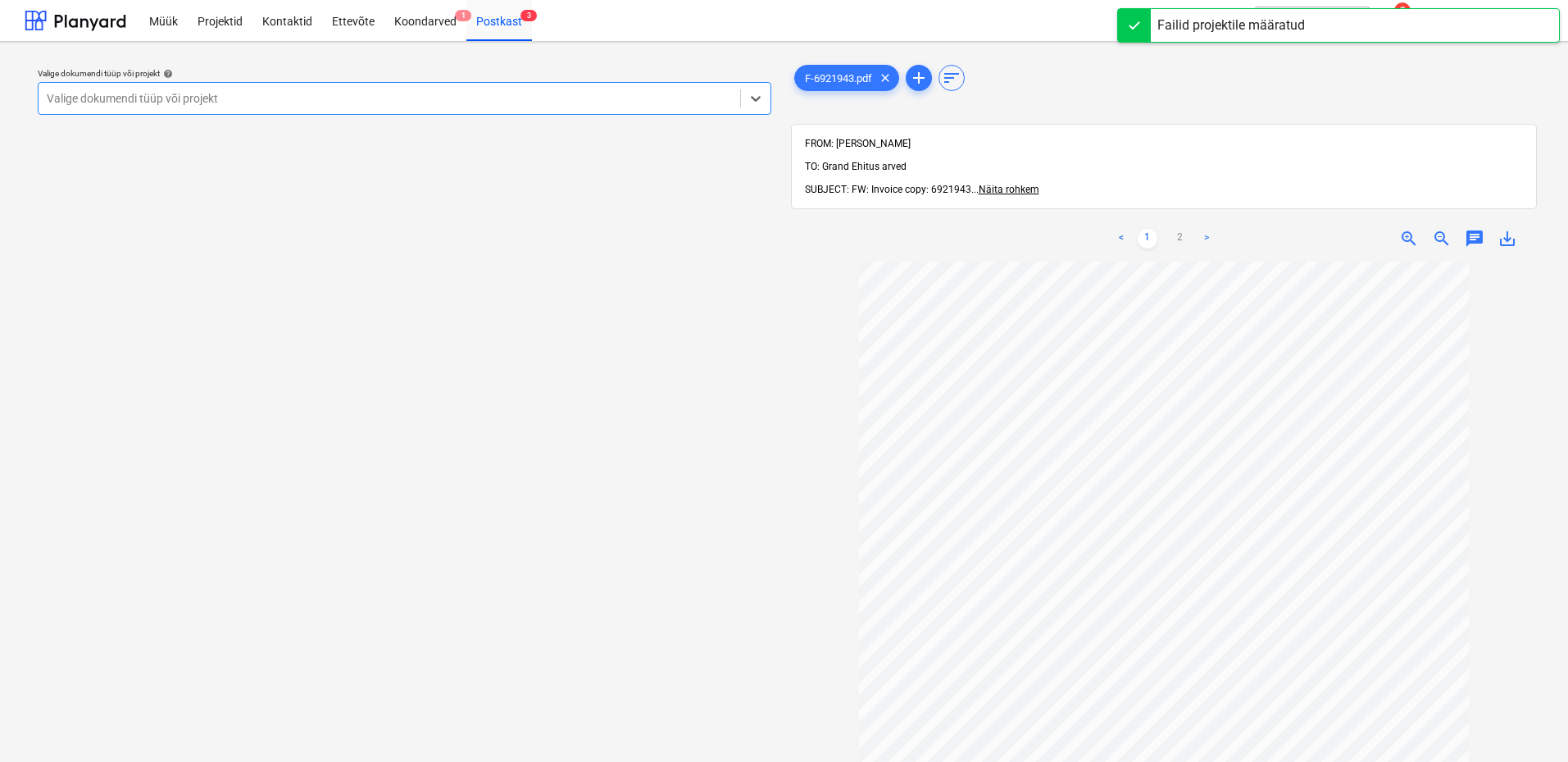
drag, startPoint x: 605, startPoint y: 101, endPoint x: 526, endPoint y: 110, distance: 79.5
click at [593, 98] on div at bounding box center [389, 98] width 685 height 16
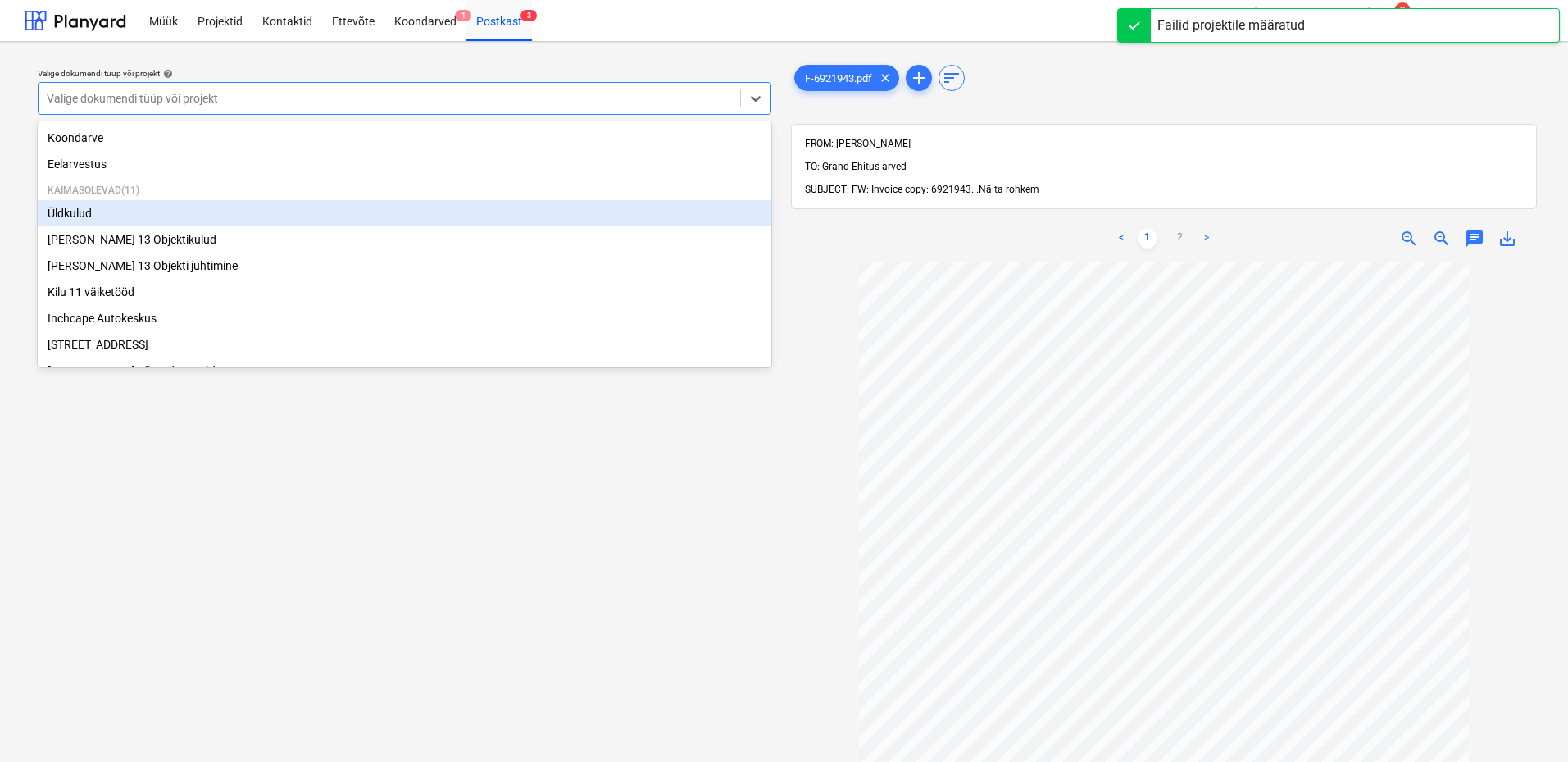
click at [158, 211] on div "Üldkulud" at bounding box center [404, 213] width 734 height 26
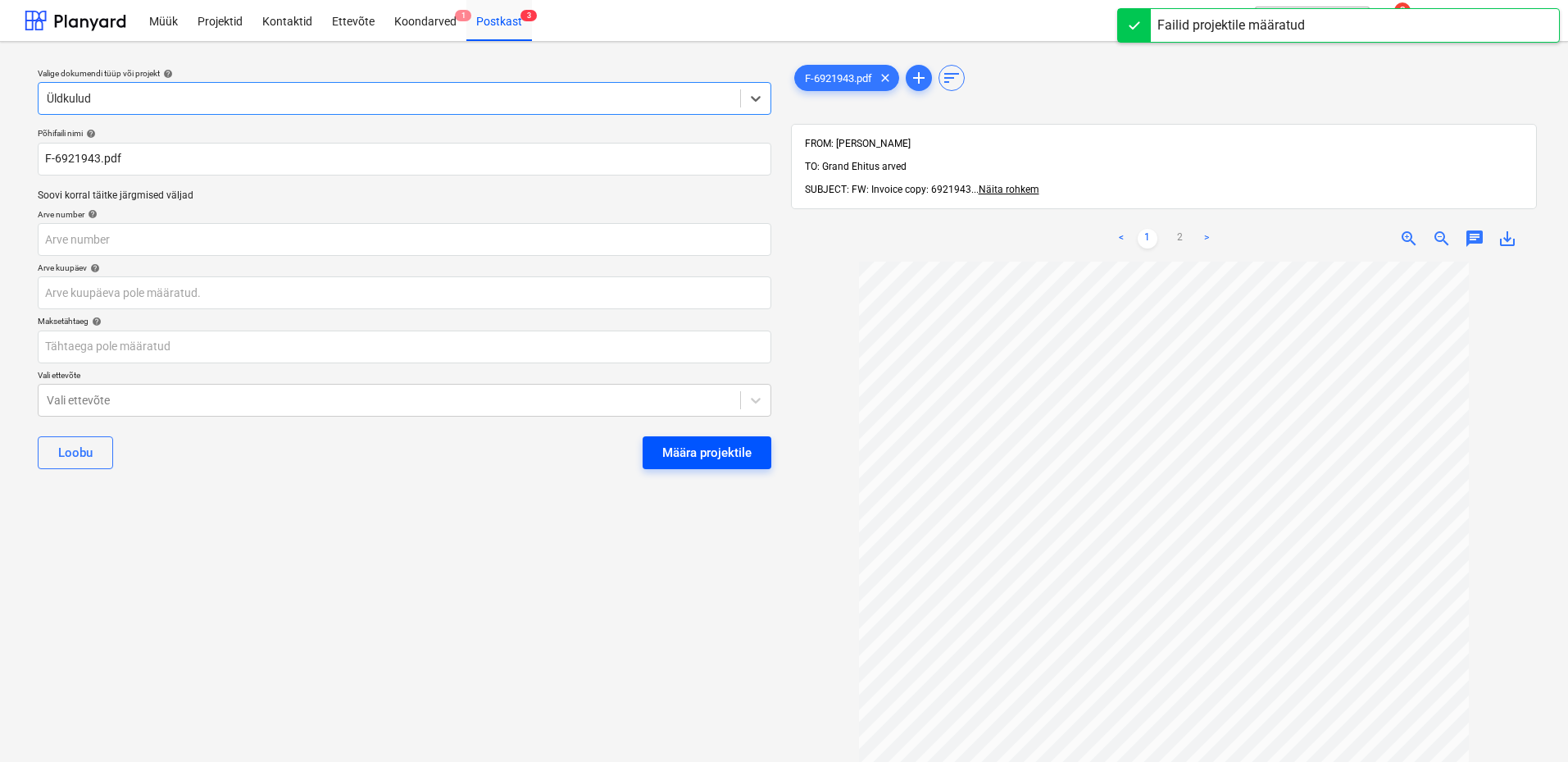
click at [672, 457] on div "Määra projektile" at bounding box center [706, 452] width 89 height 21
